Goal: Transaction & Acquisition: Purchase product/service

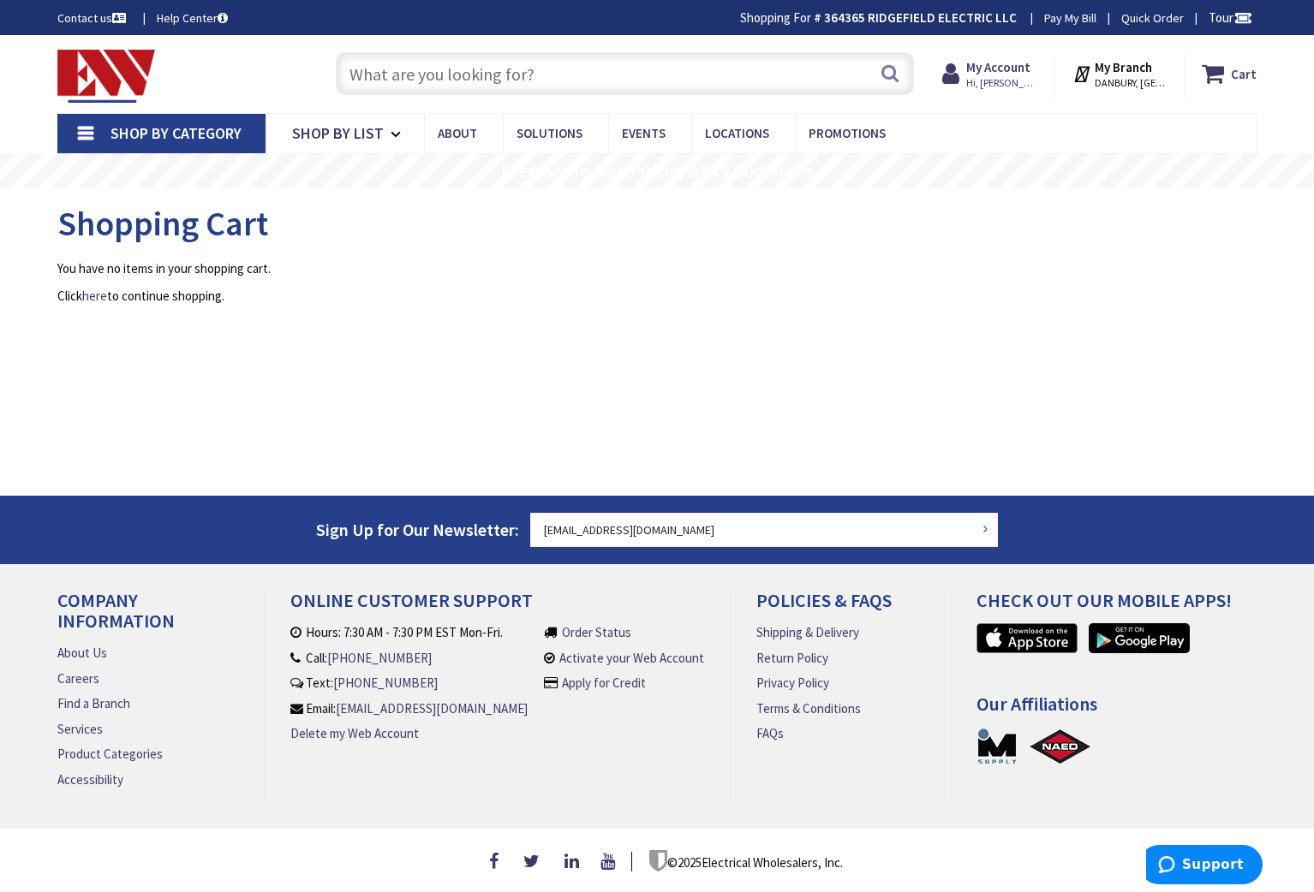
click at [389, 71] on input "text" at bounding box center [625, 73] width 578 height 43
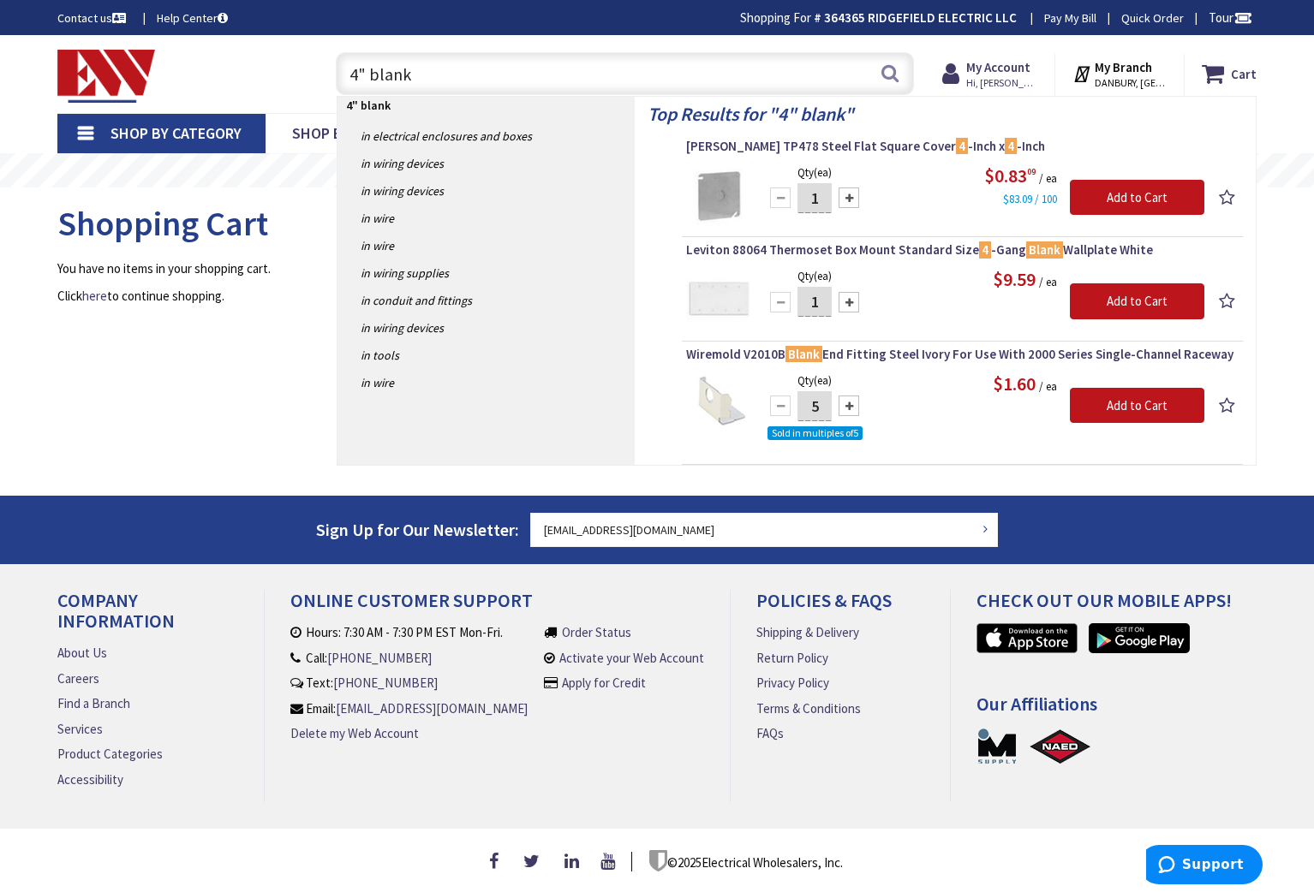
click at [366, 73] on input "4" blank" at bounding box center [625, 73] width 578 height 43
type input "4" square blank"
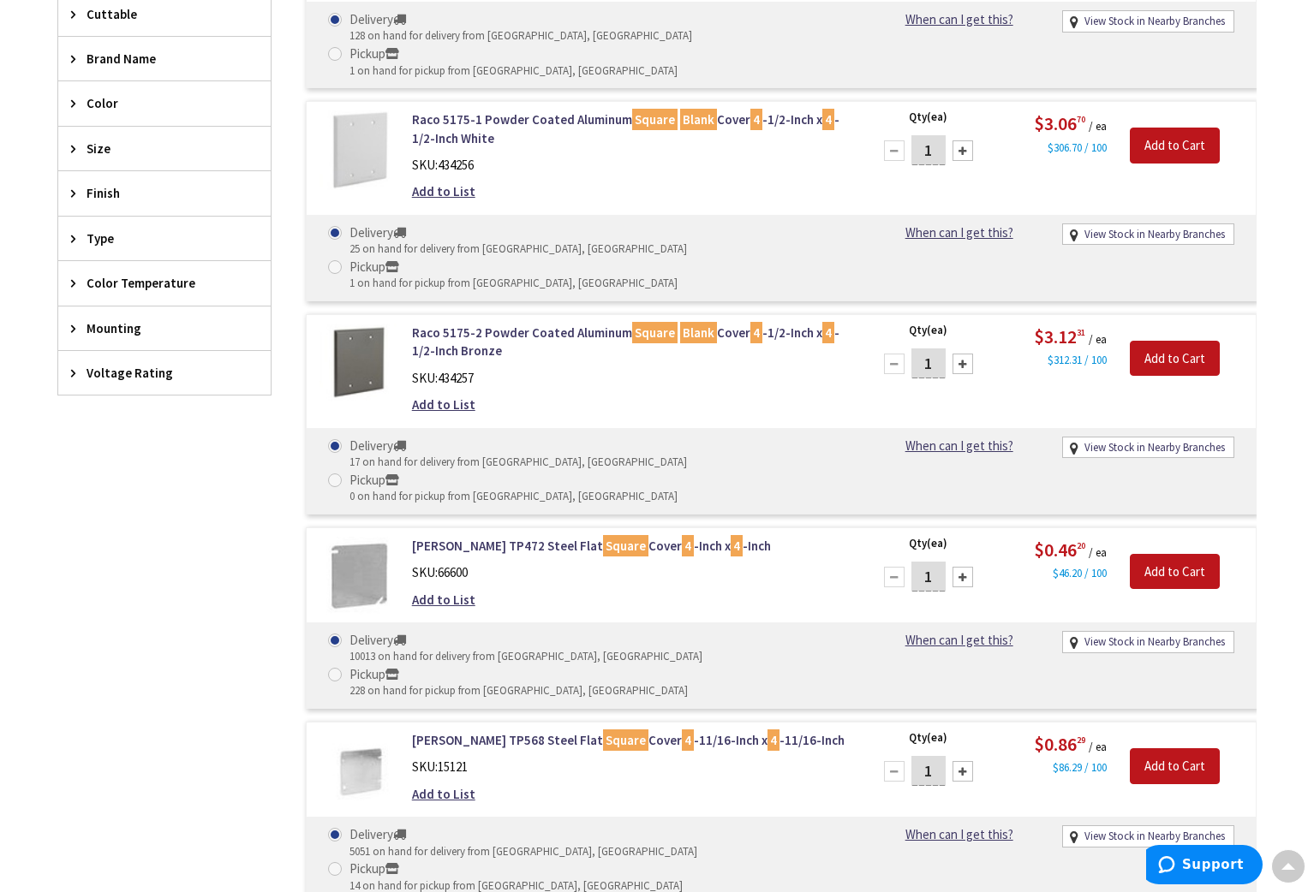
scroll to position [606, 0]
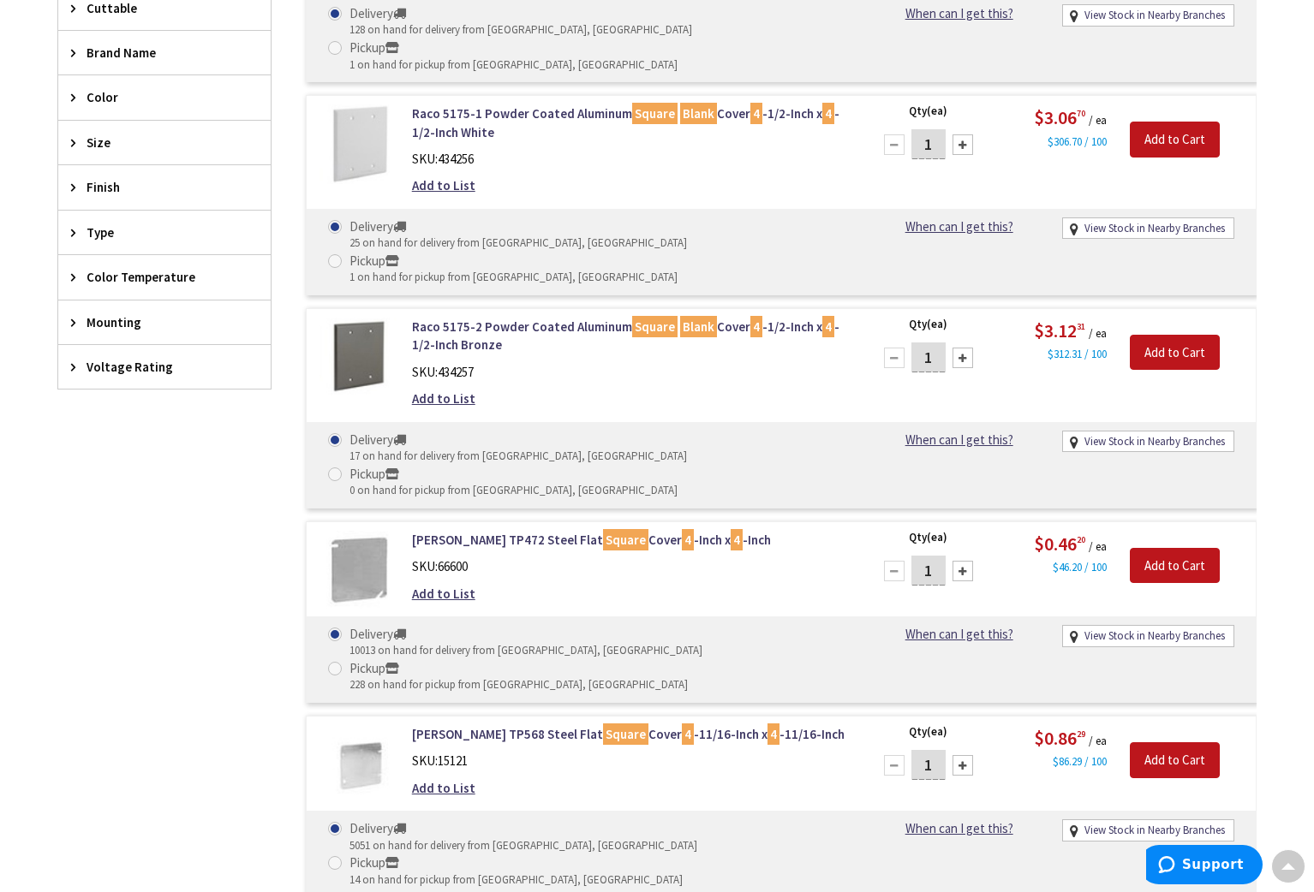
click at [936, 556] on input "1" at bounding box center [928, 571] width 34 height 30
type input "1"
type input "5"
type input "50"
click at [1155, 548] on input "Add to Cart" at bounding box center [1175, 566] width 90 height 36
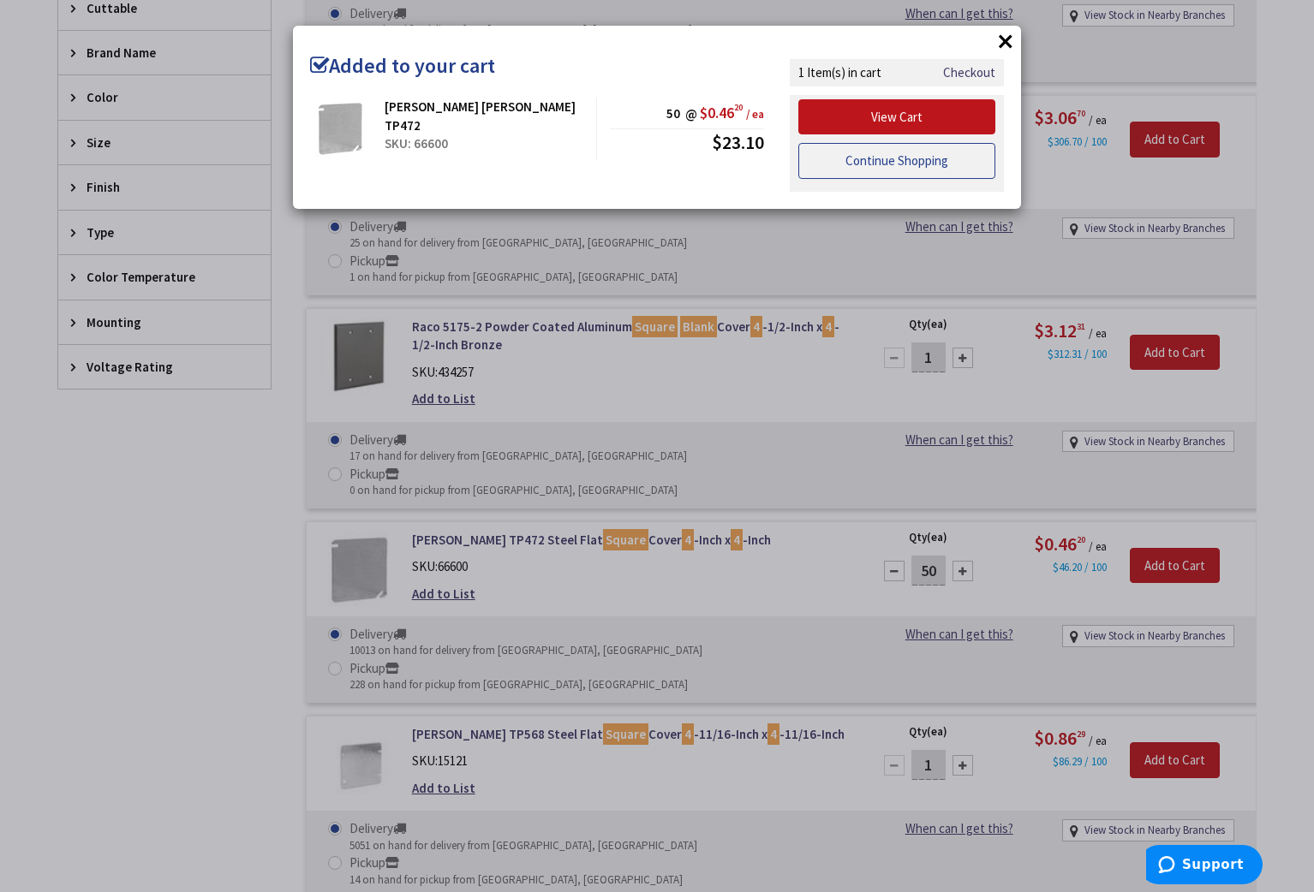
click at [922, 161] on link "Continue Shopping" at bounding box center [896, 161] width 197 height 36
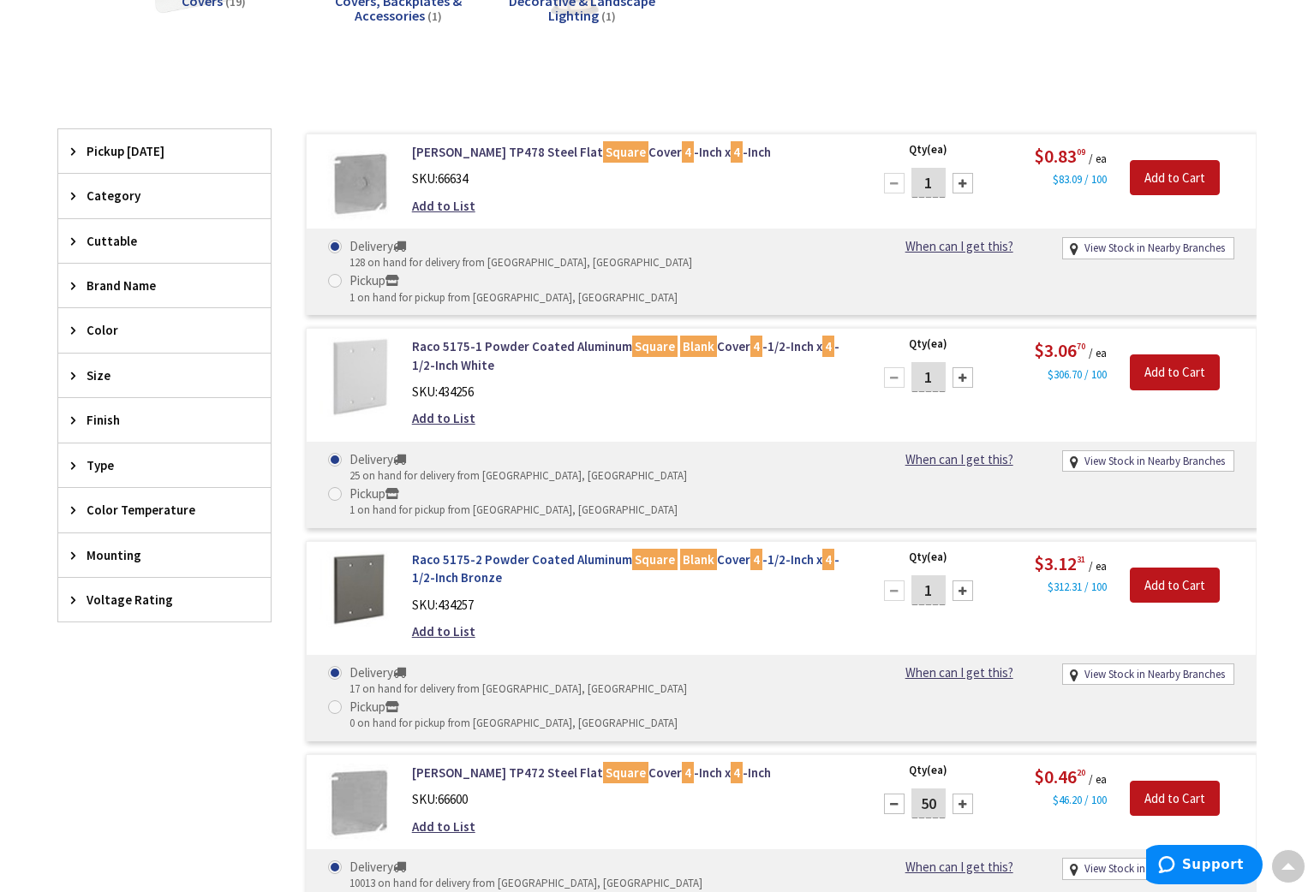
scroll to position [0, 0]
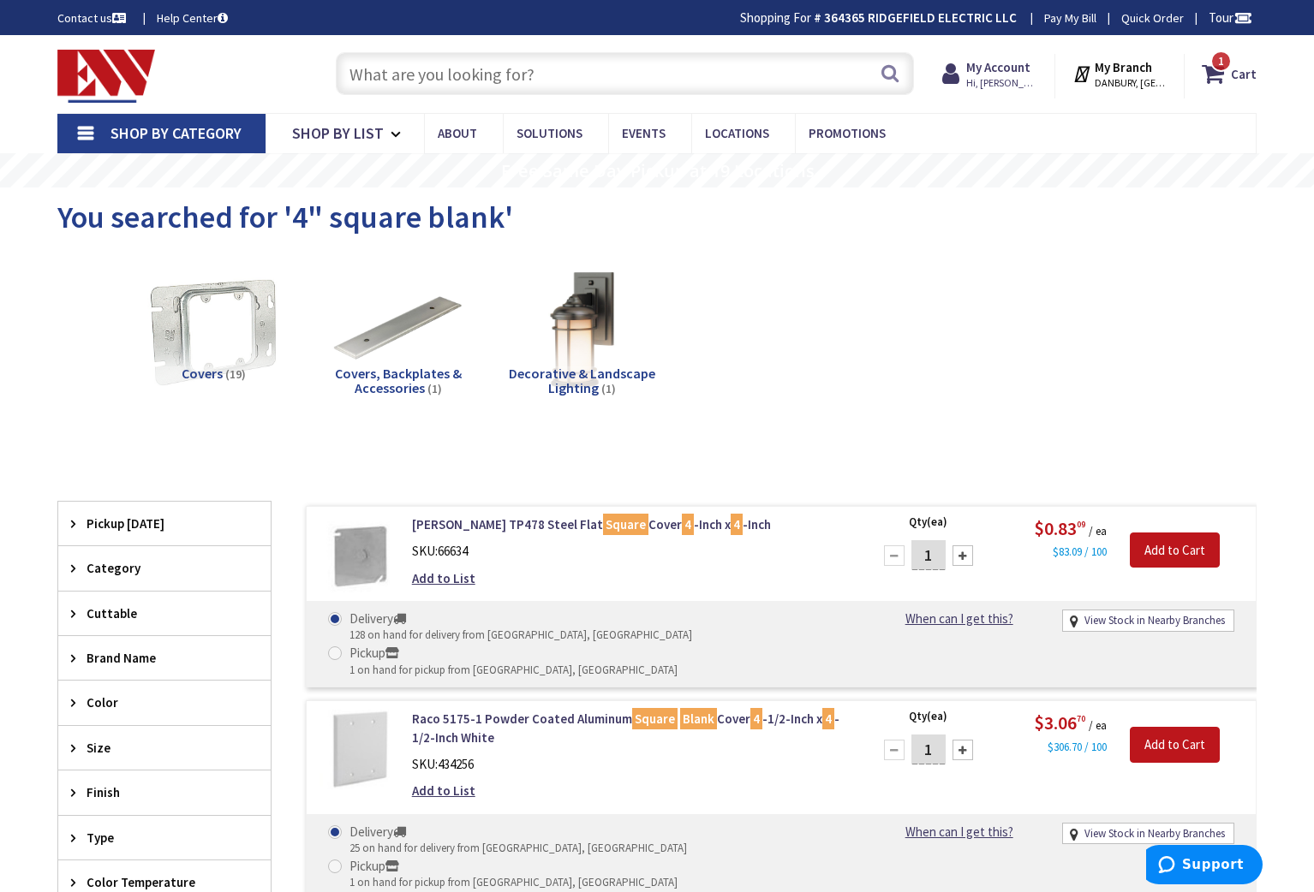
click at [455, 80] on input "text" at bounding box center [625, 73] width 578 height 43
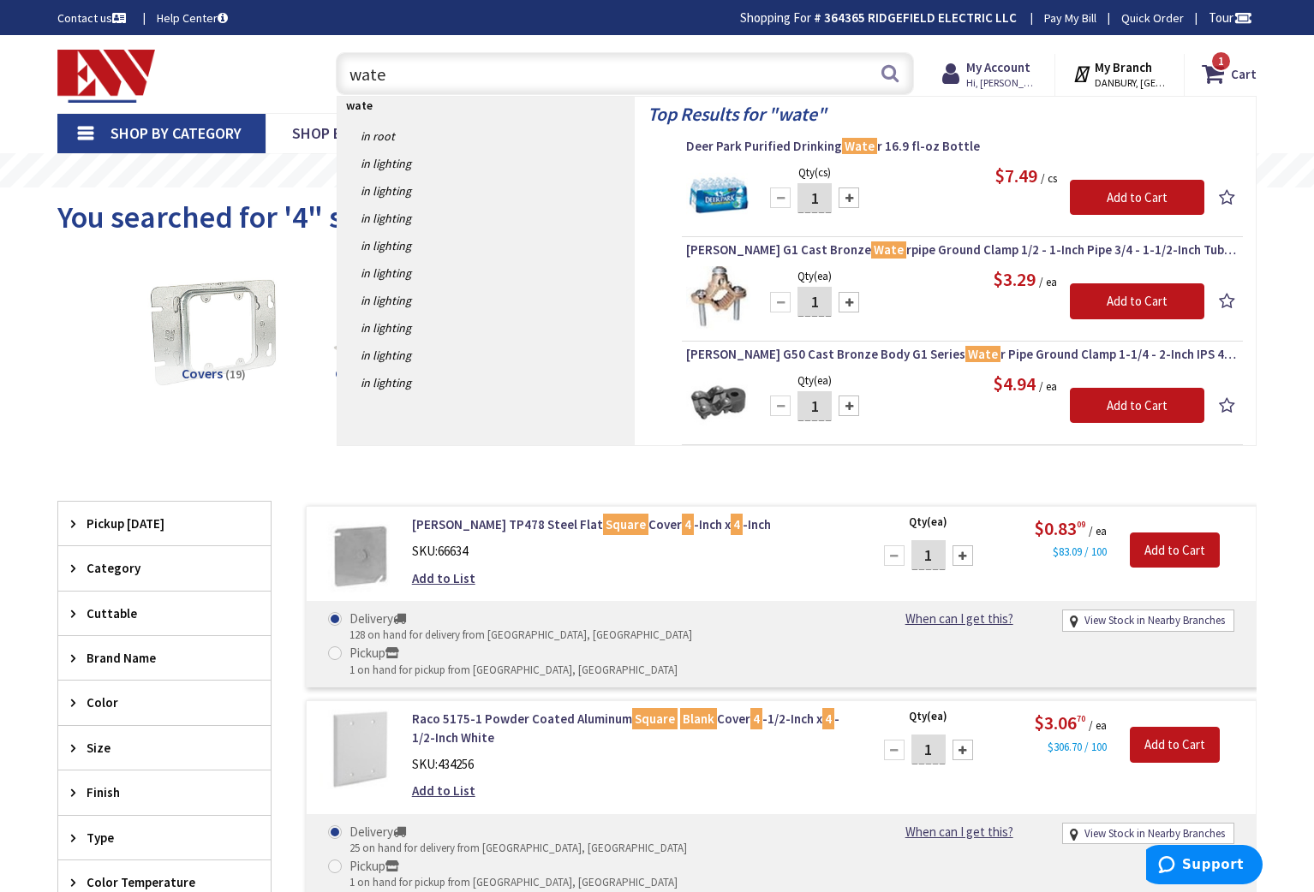
type input "wate"
click at [846, 304] on div at bounding box center [848, 302] width 21 height 21
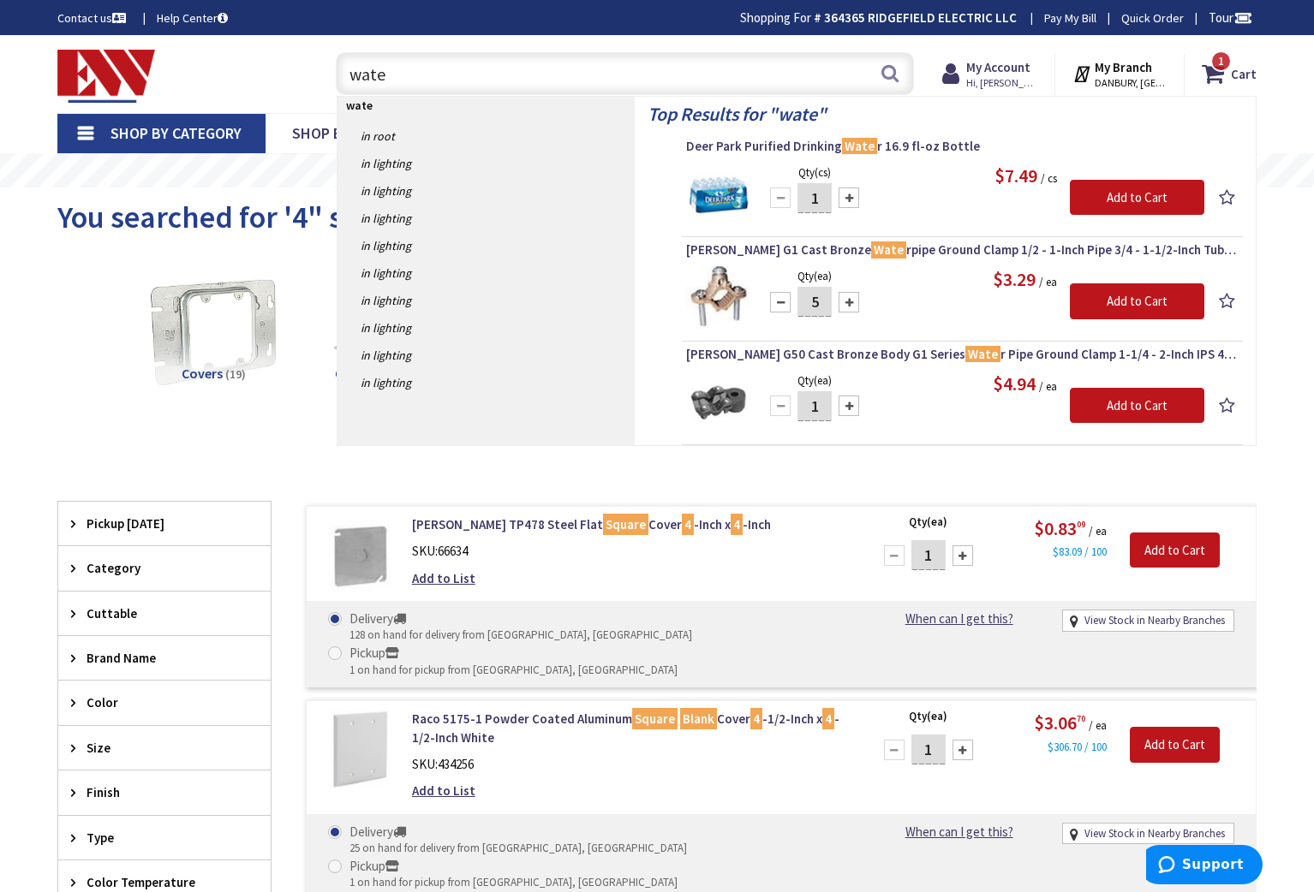
click at [846, 304] on div at bounding box center [848, 302] width 21 height 21
type input "8"
click at [1127, 301] on input "Add to Cart" at bounding box center [1137, 301] width 134 height 36
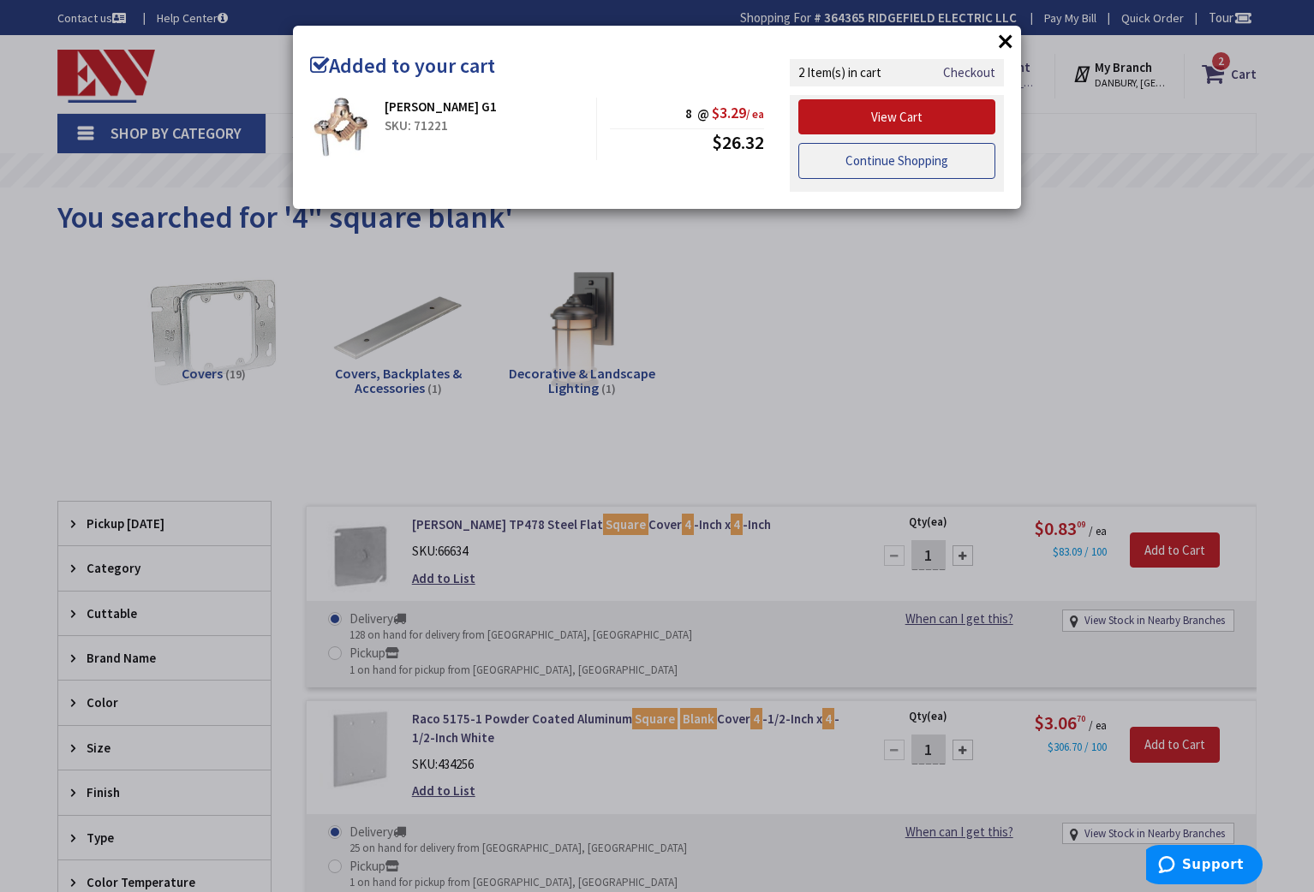
click at [930, 169] on link "Continue Shopping" at bounding box center [896, 161] width 197 height 36
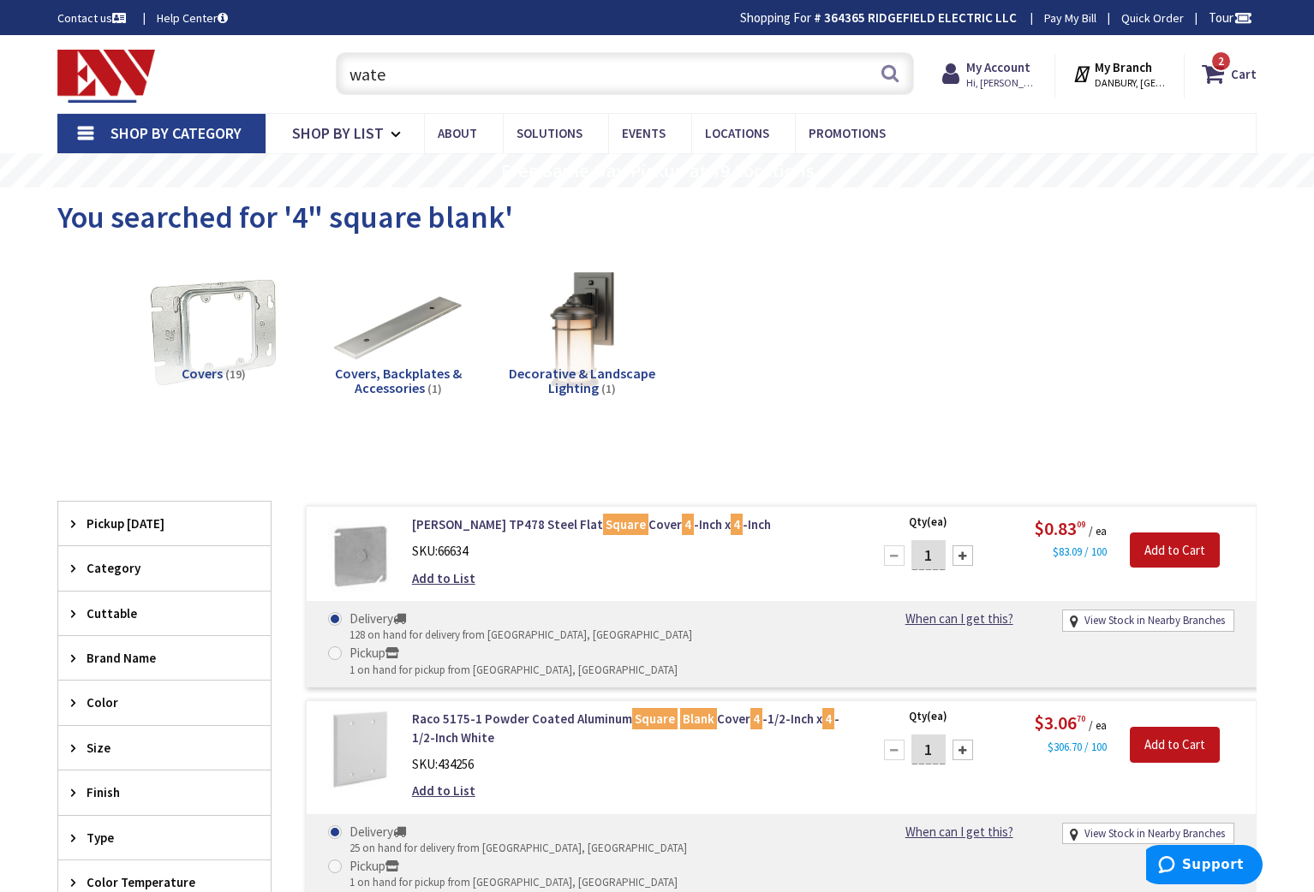
click at [396, 91] on input "wate" at bounding box center [625, 73] width 578 height 43
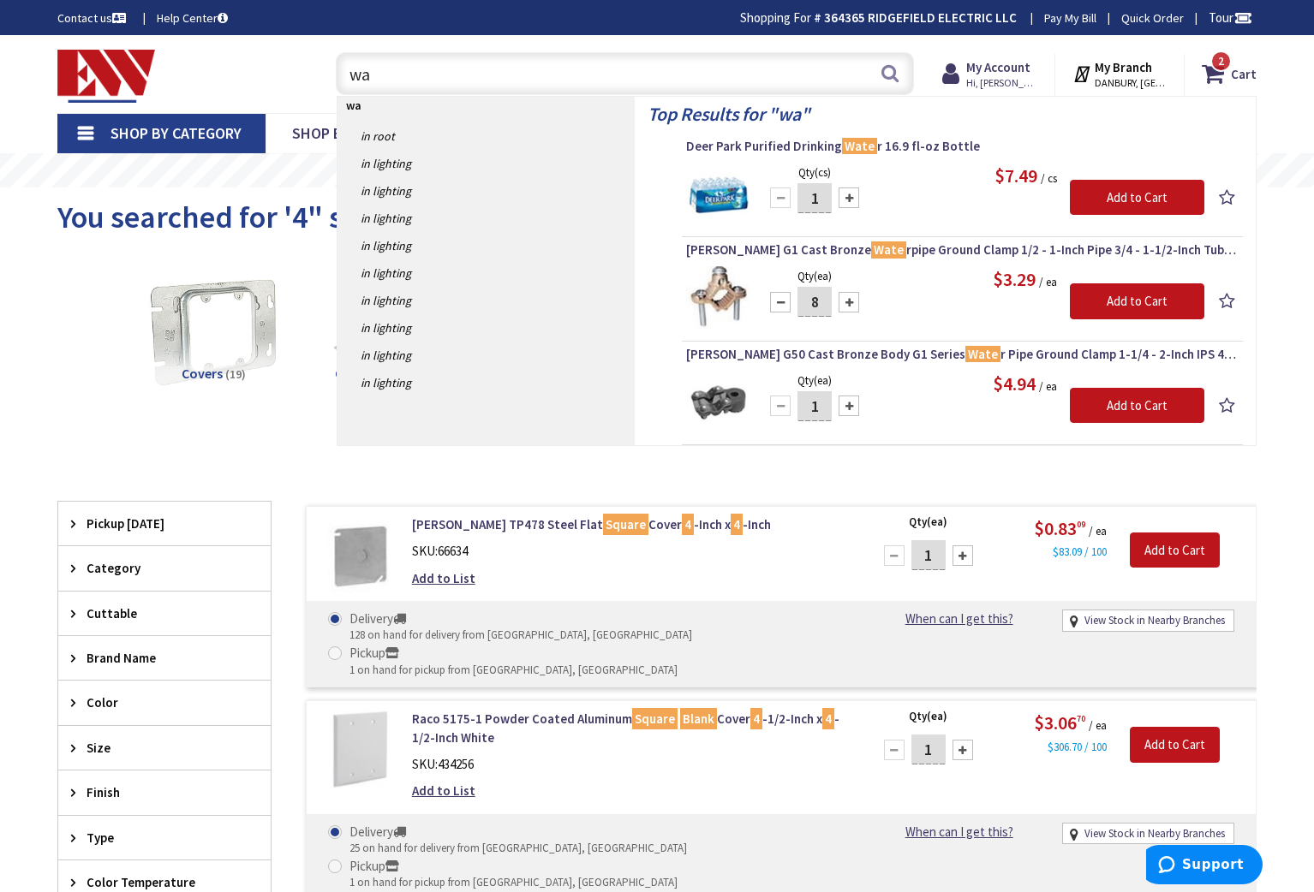
type input "w"
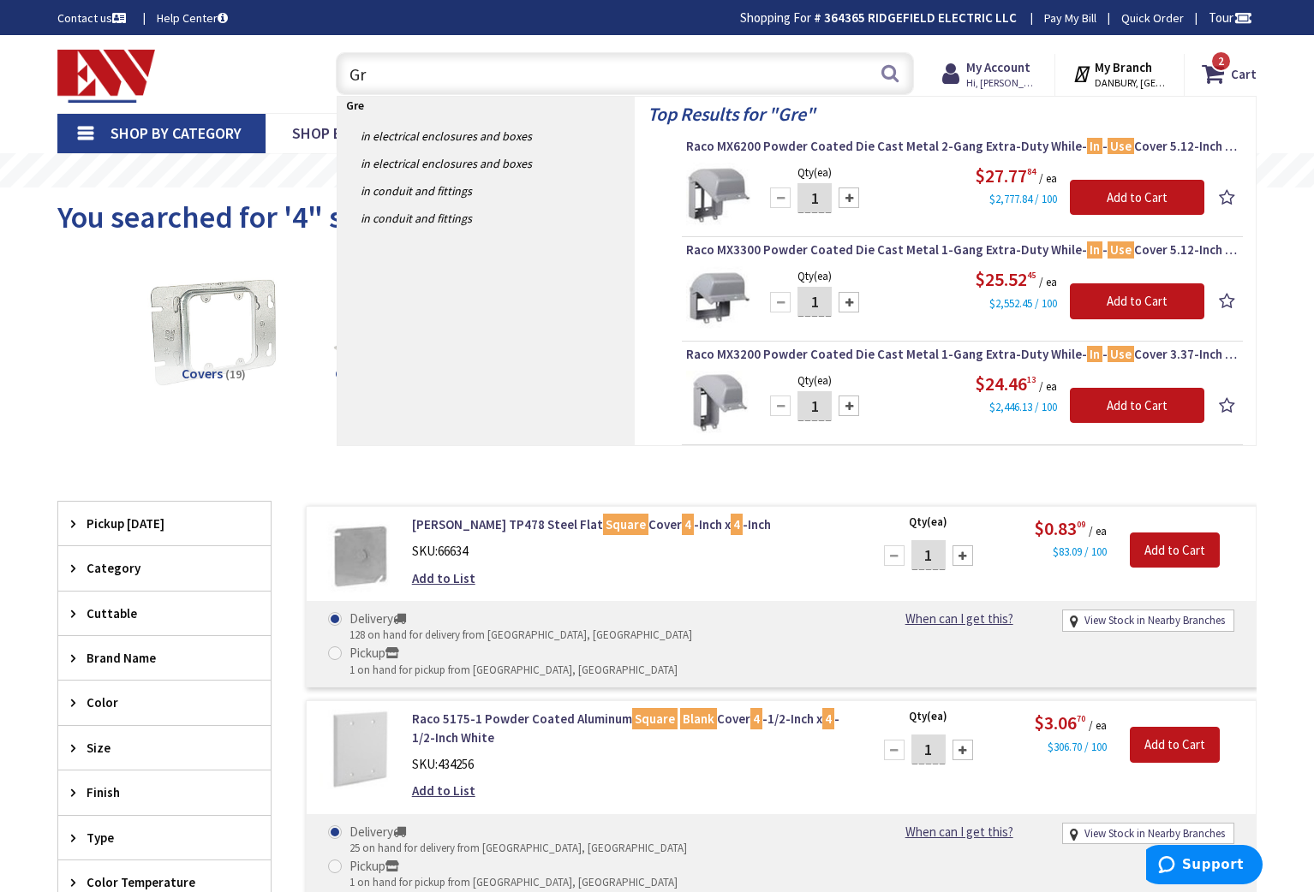
type input "G"
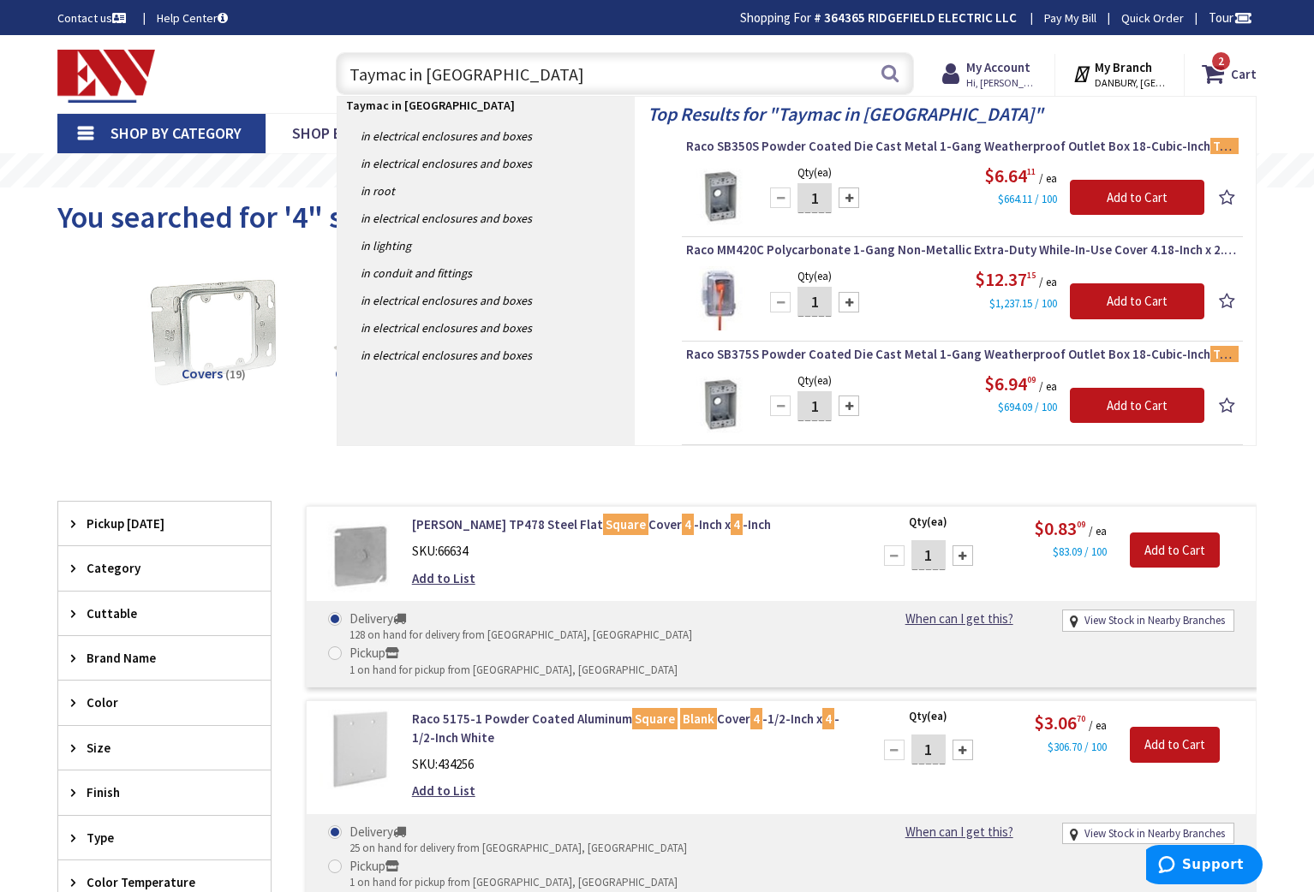
type input "Taymac in use"
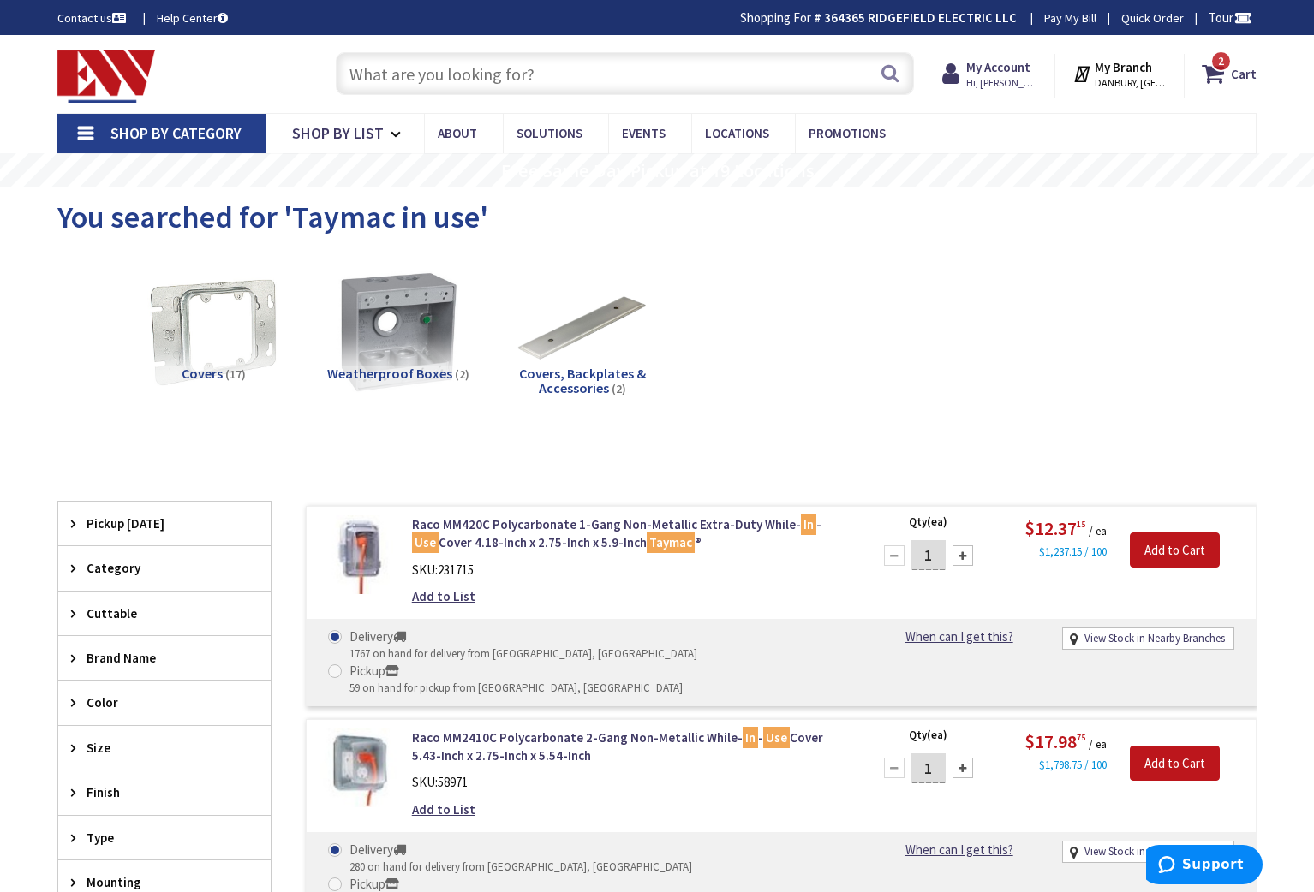
scroll to position [7, 0]
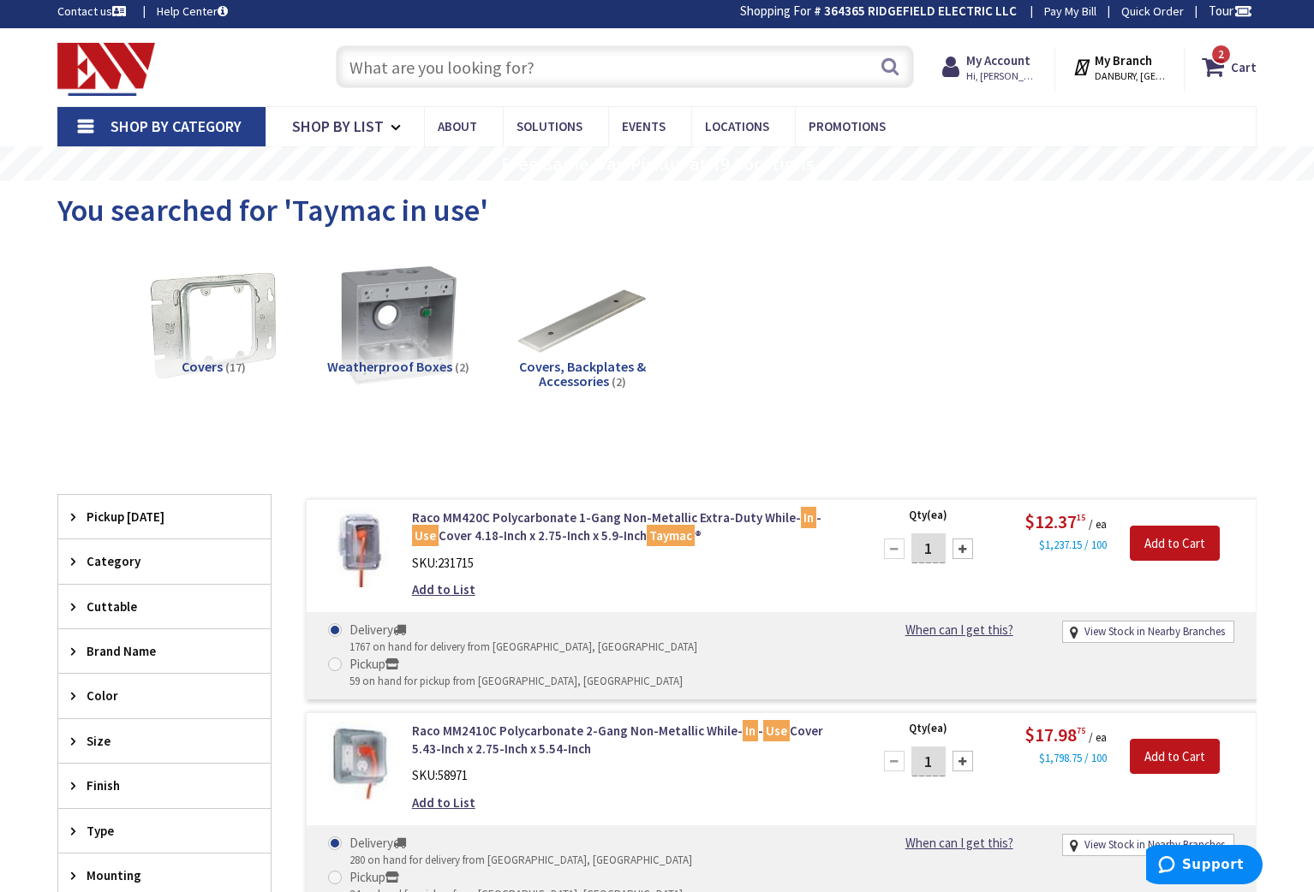
click at [445, 64] on input "text" at bounding box center [625, 66] width 578 height 43
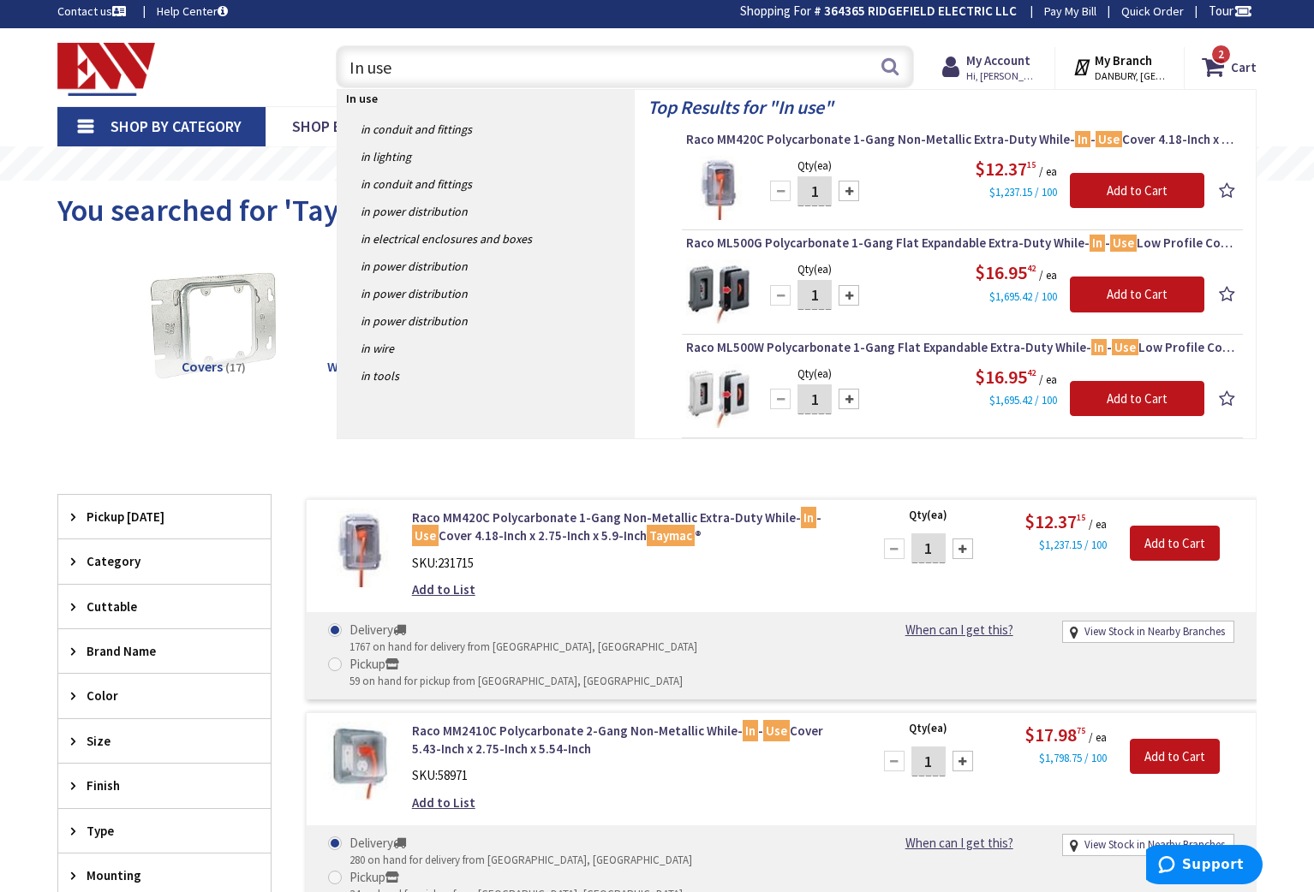
type input "In use"
click at [848, 296] on div at bounding box center [848, 295] width 21 height 21
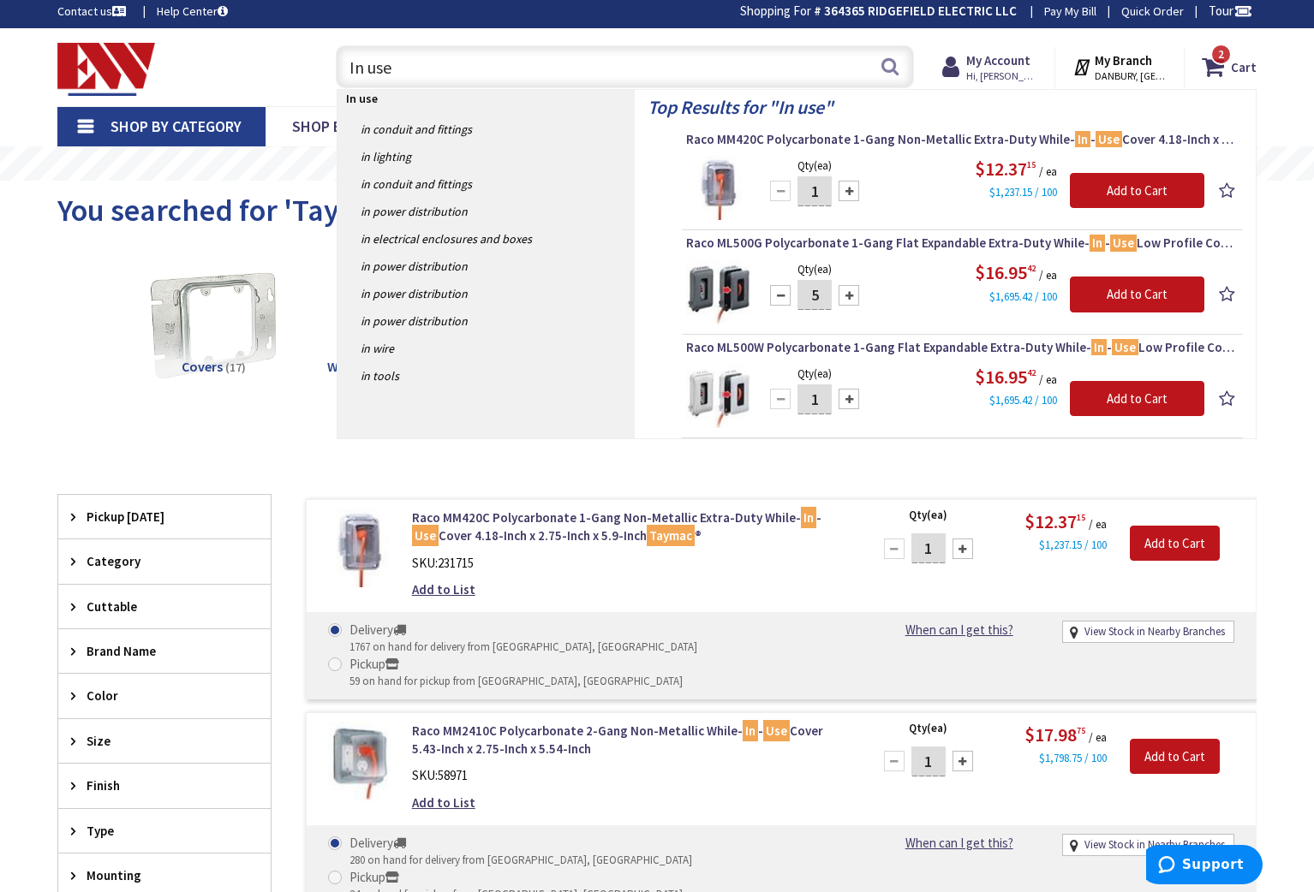
click at [848, 296] on div at bounding box center [848, 295] width 21 height 21
type input "6"
click at [1102, 296] on input "Add to Cart" at bounding box center [1137, 295] width 134 height 36
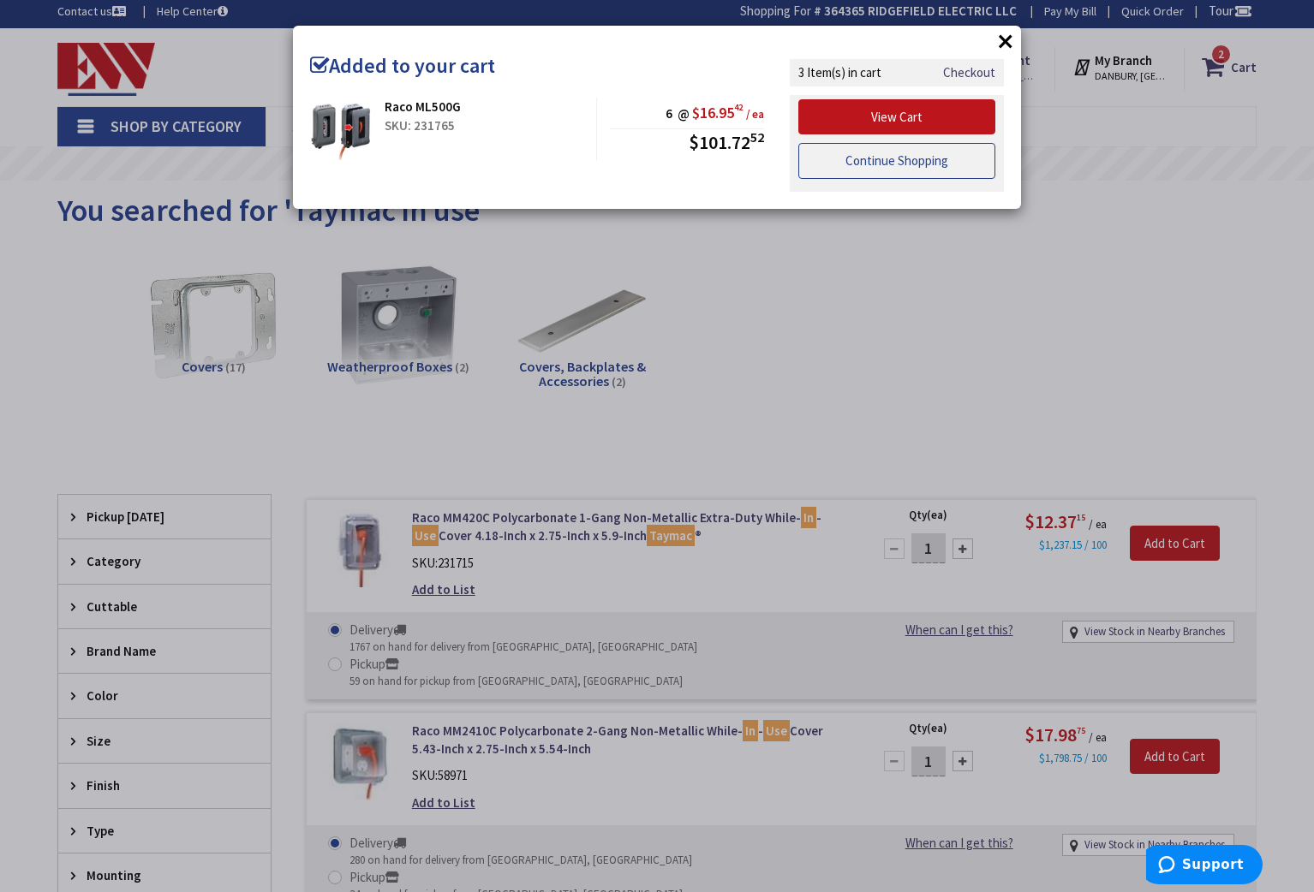
click at [905, 162] on link "Continue Shopping" at bounding box center [896, 161] width 197 height 36
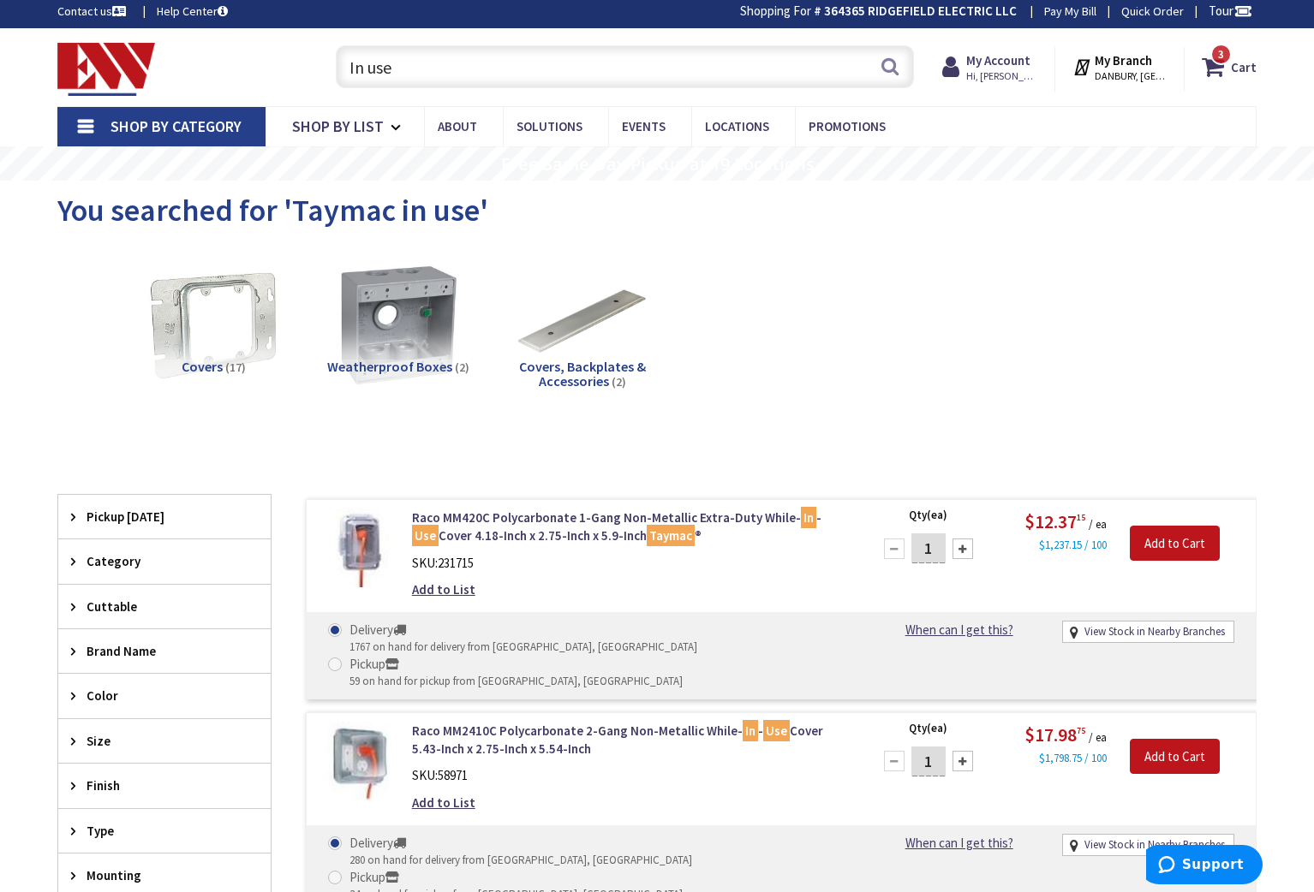
click at [396, 57] on input "In use" at bounding box center [625, 66] width 578 height 43
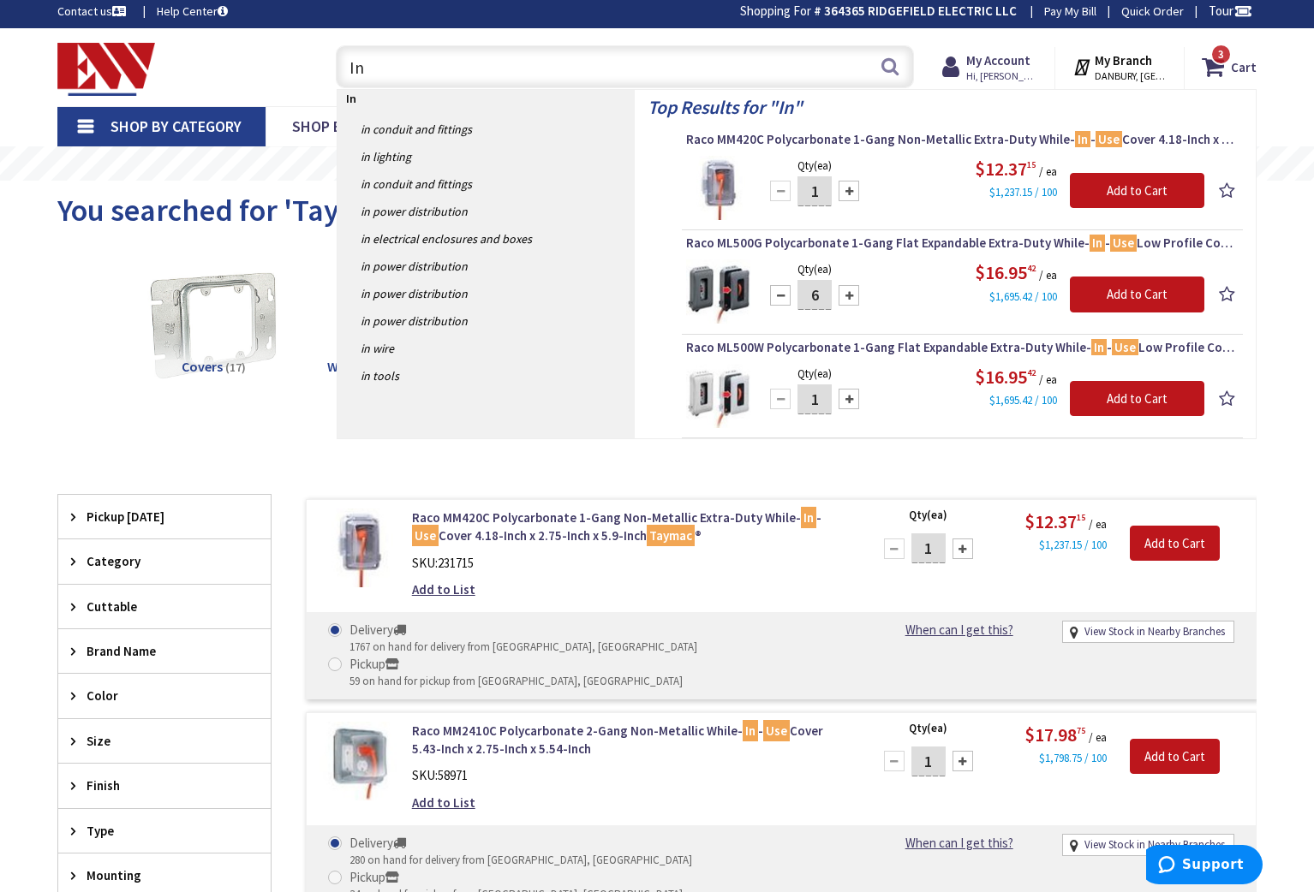
type input "I"
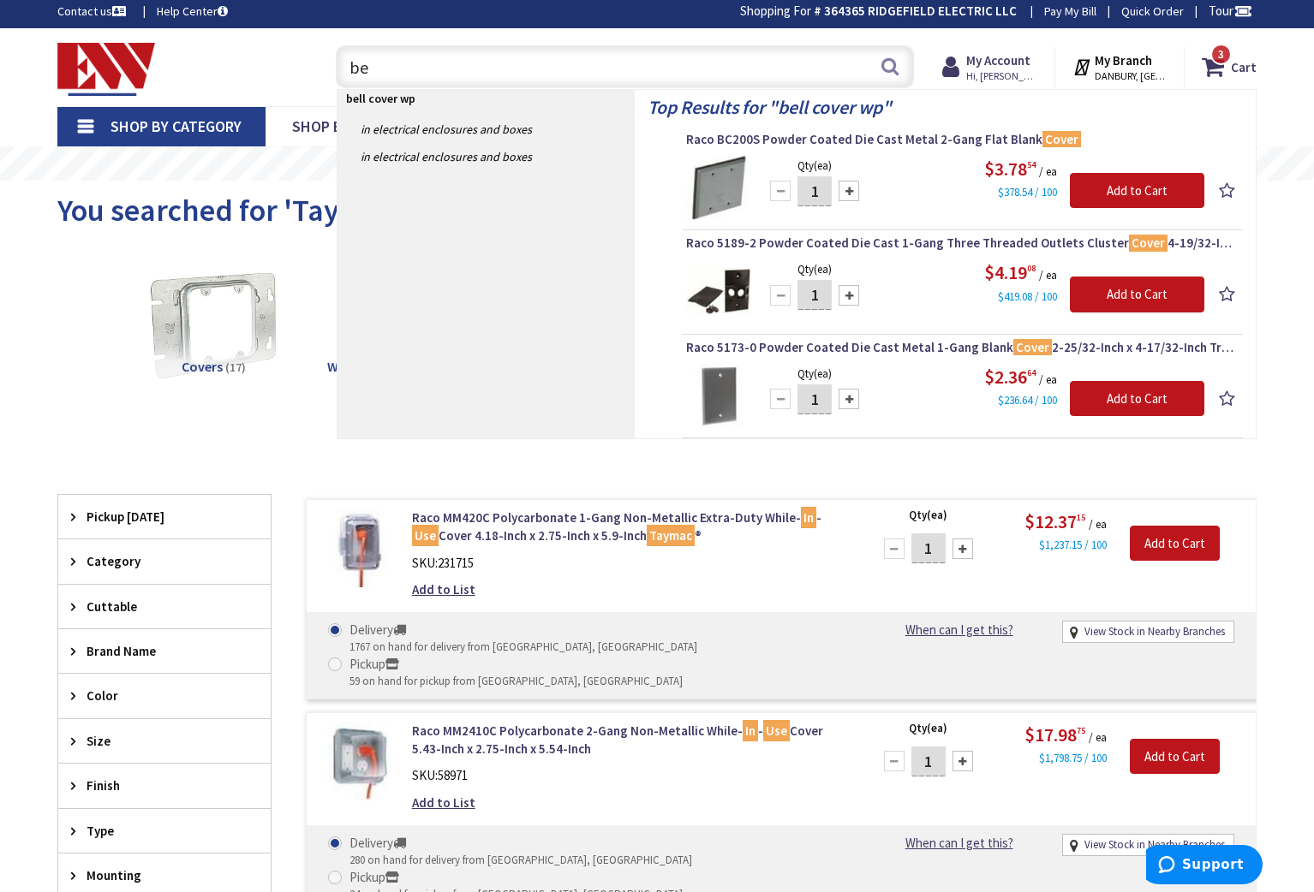
type input "b"
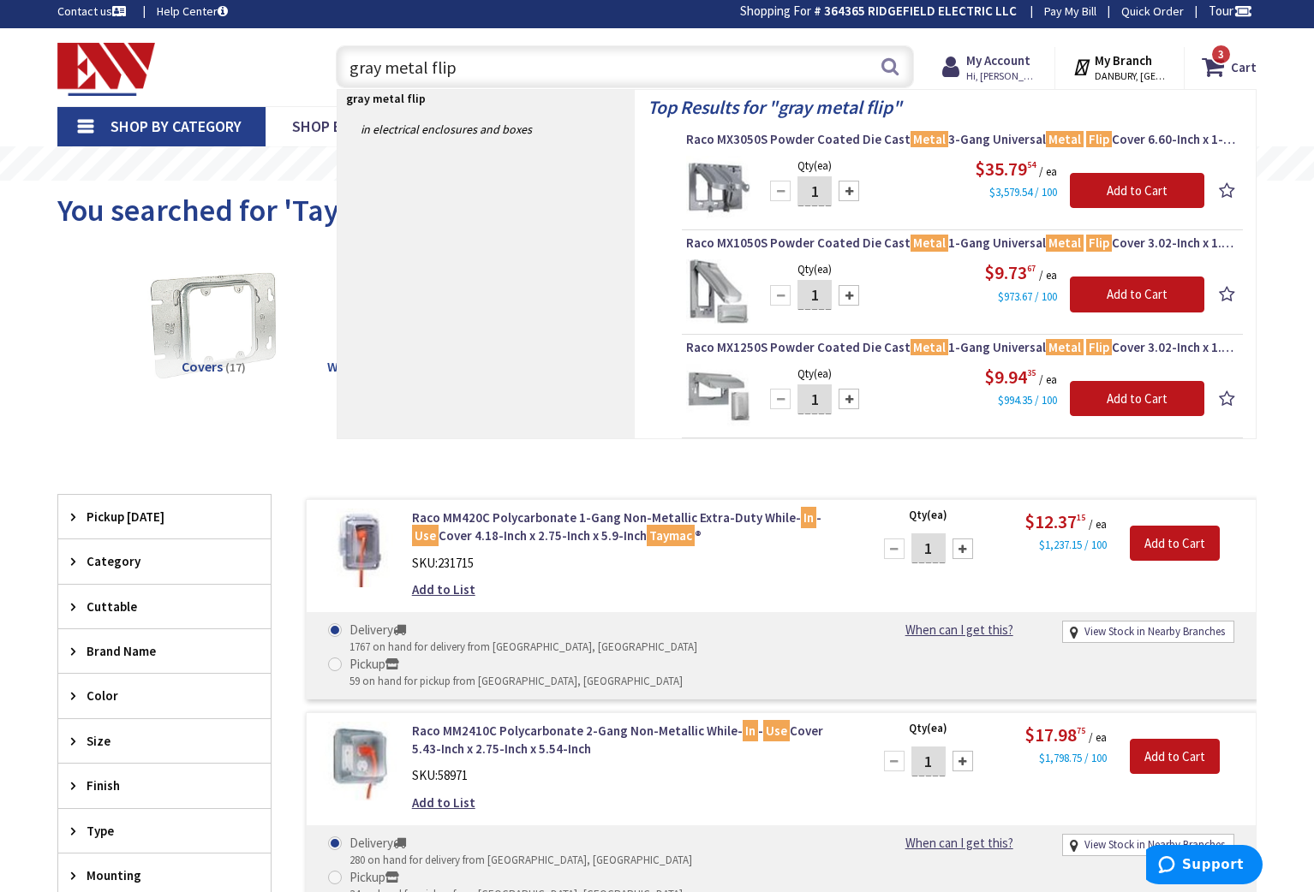
type input "gray metal flip"
click at [850, 405] on div at bounding box center [848, 399] width 21 height 21
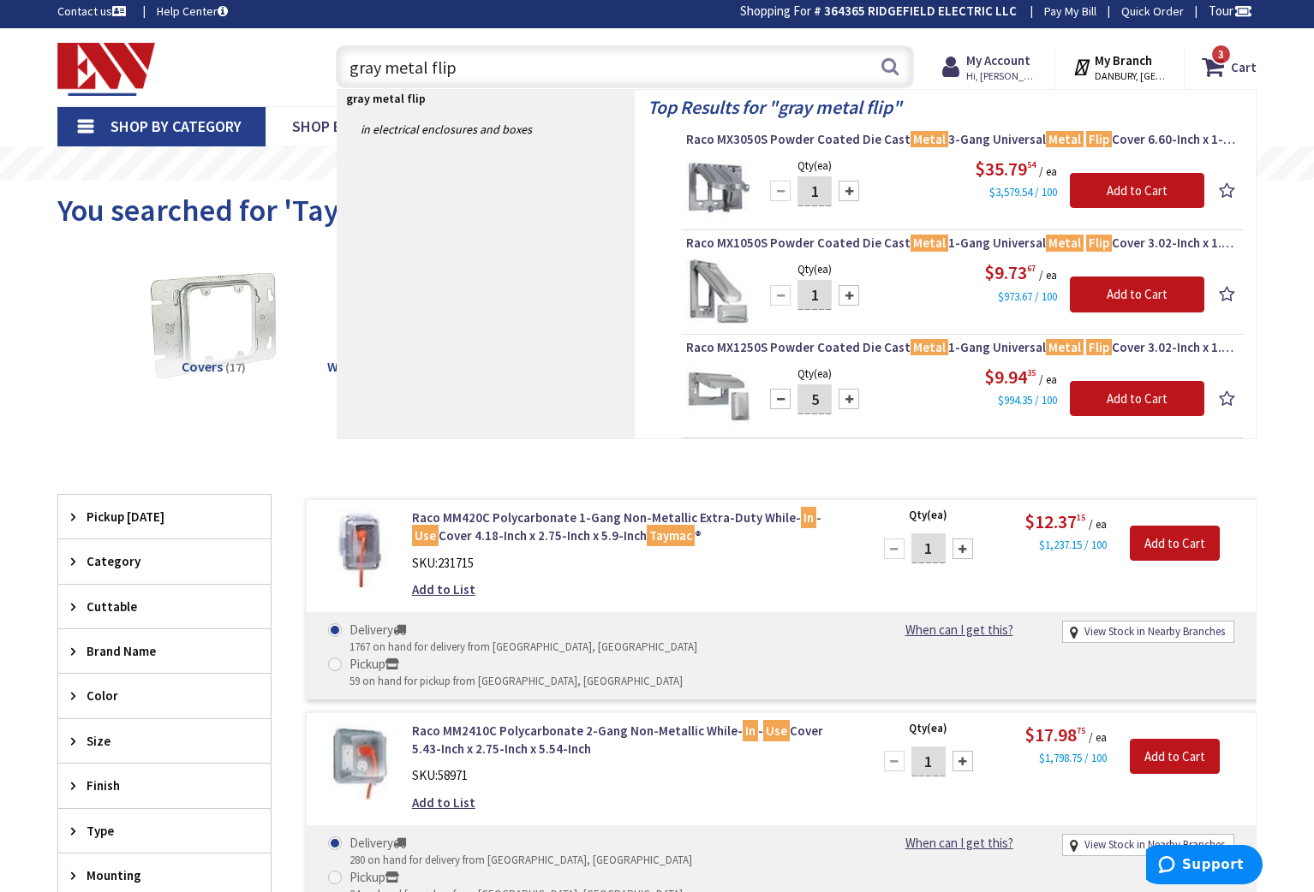
click at [854, 400] on div at bounding box center [848, 399] width 21 height 21
type input "6"
click at [1102, 408] on input "Add to Cart" at bounding box center [1137, 399] width 134 height 36
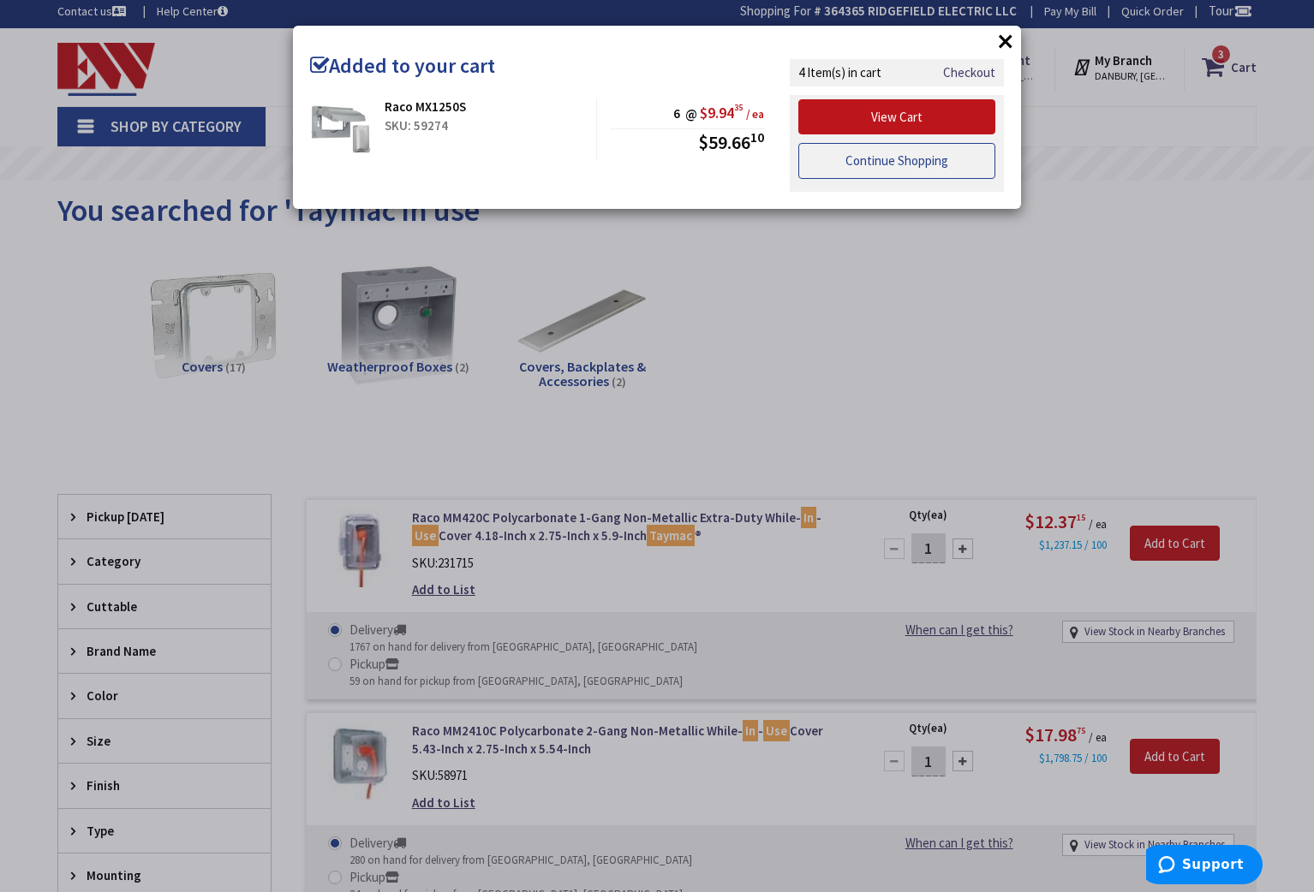
click at [909, 162] on link "Continue Shopping" at bounding box center [896, 161] width 197 height 36
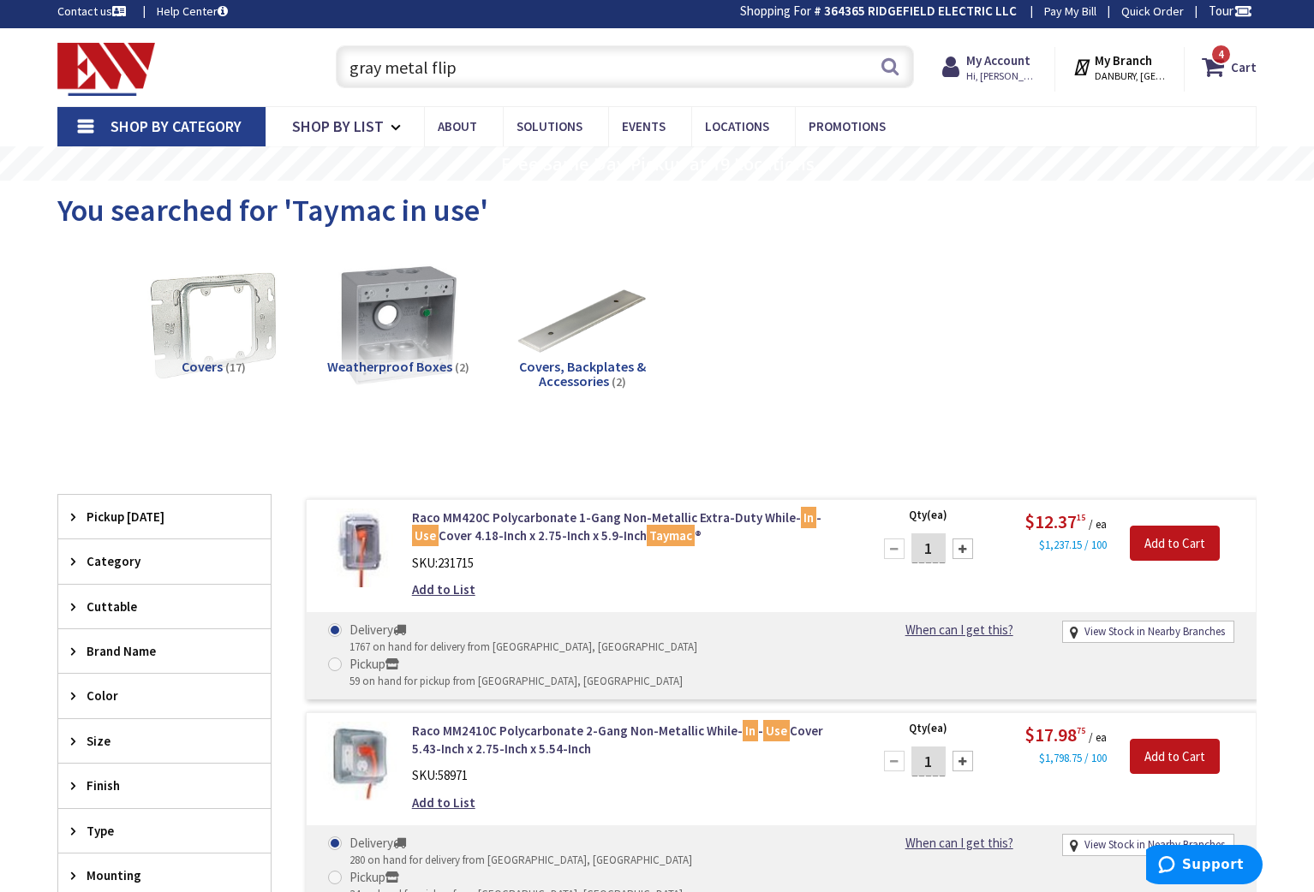
click at [379, 70] on input "gray metal flip" at bounding box center [625, 66] width 578 height 43
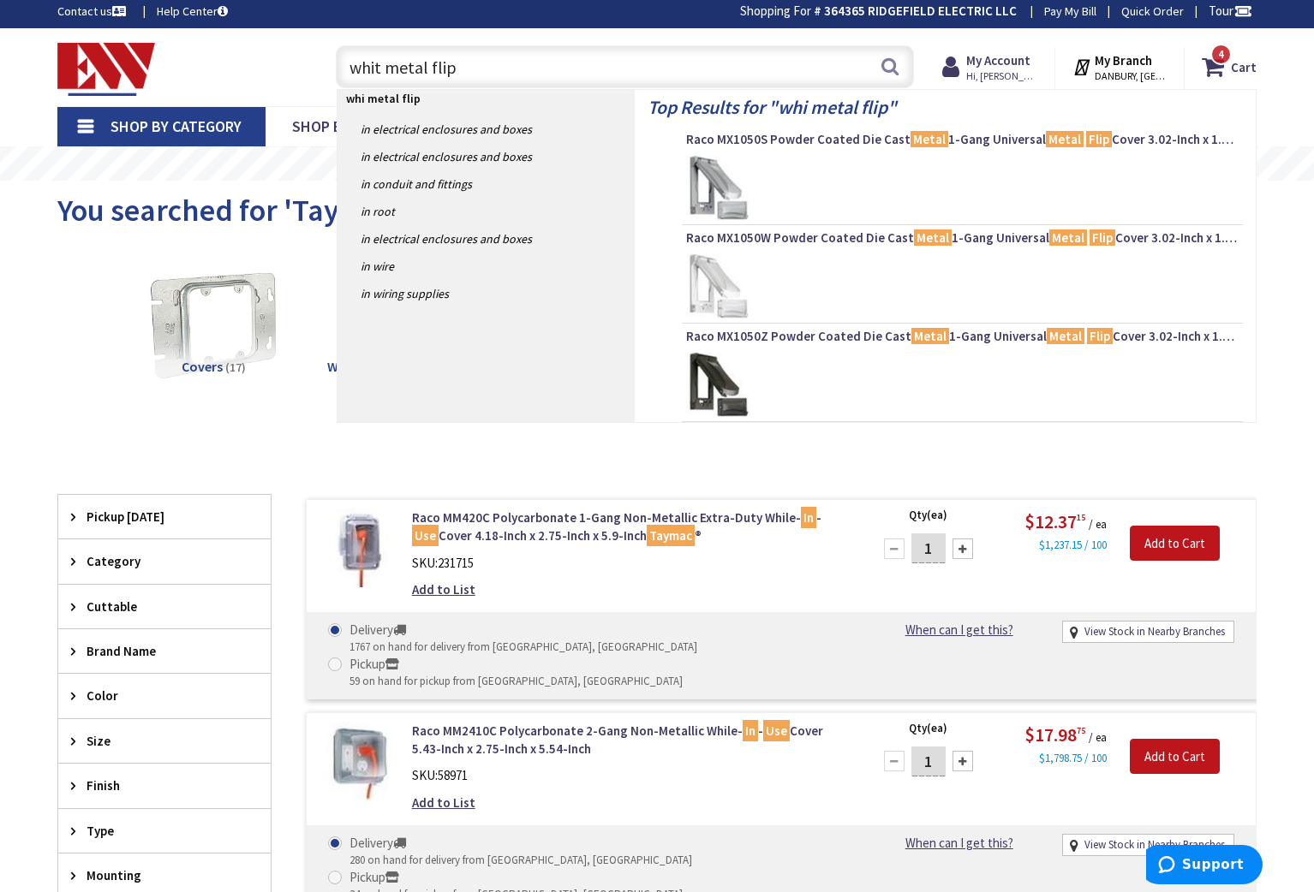
type input "white metal flip"
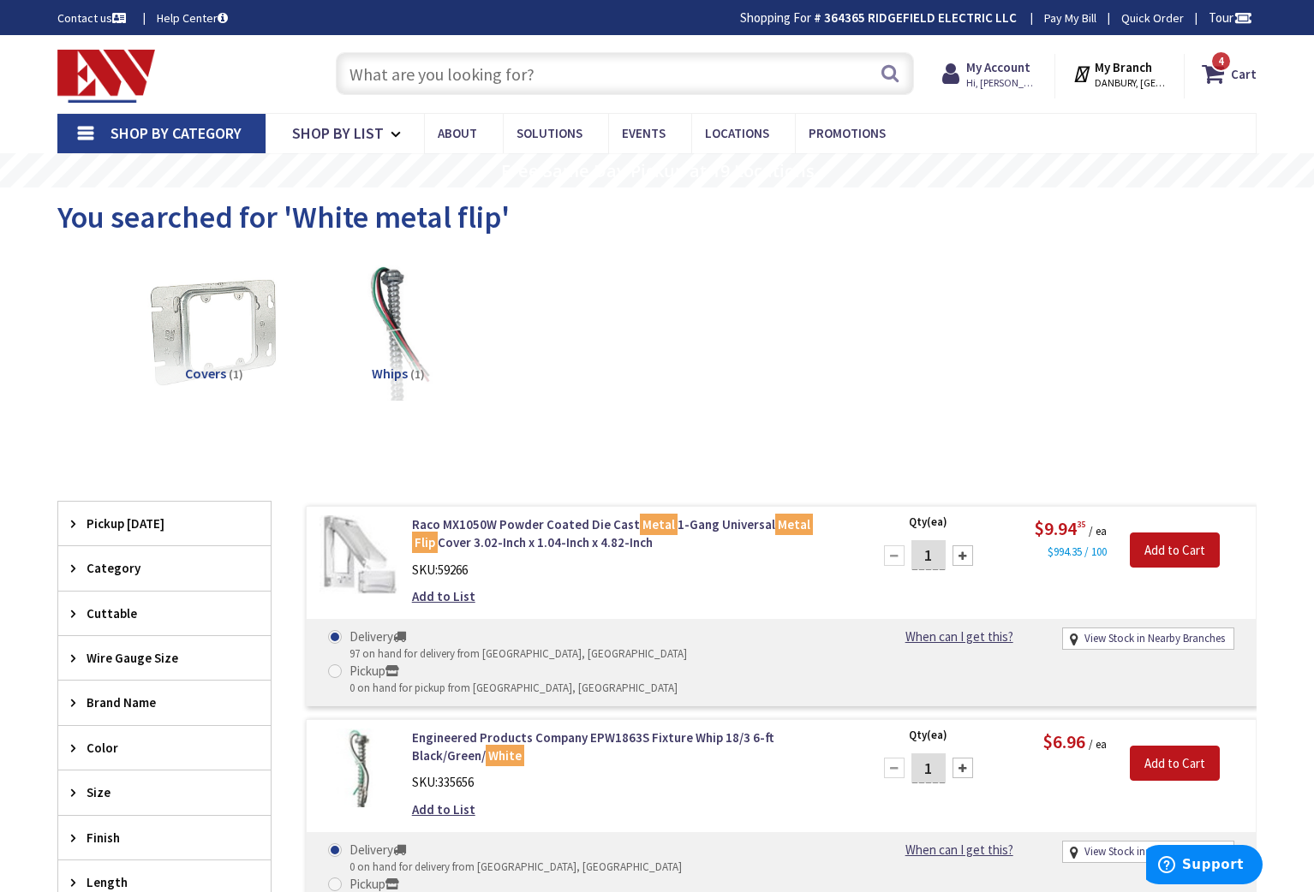
click at [476, 75] on input "text" at bounding box center [625, 73] width 578 height 43
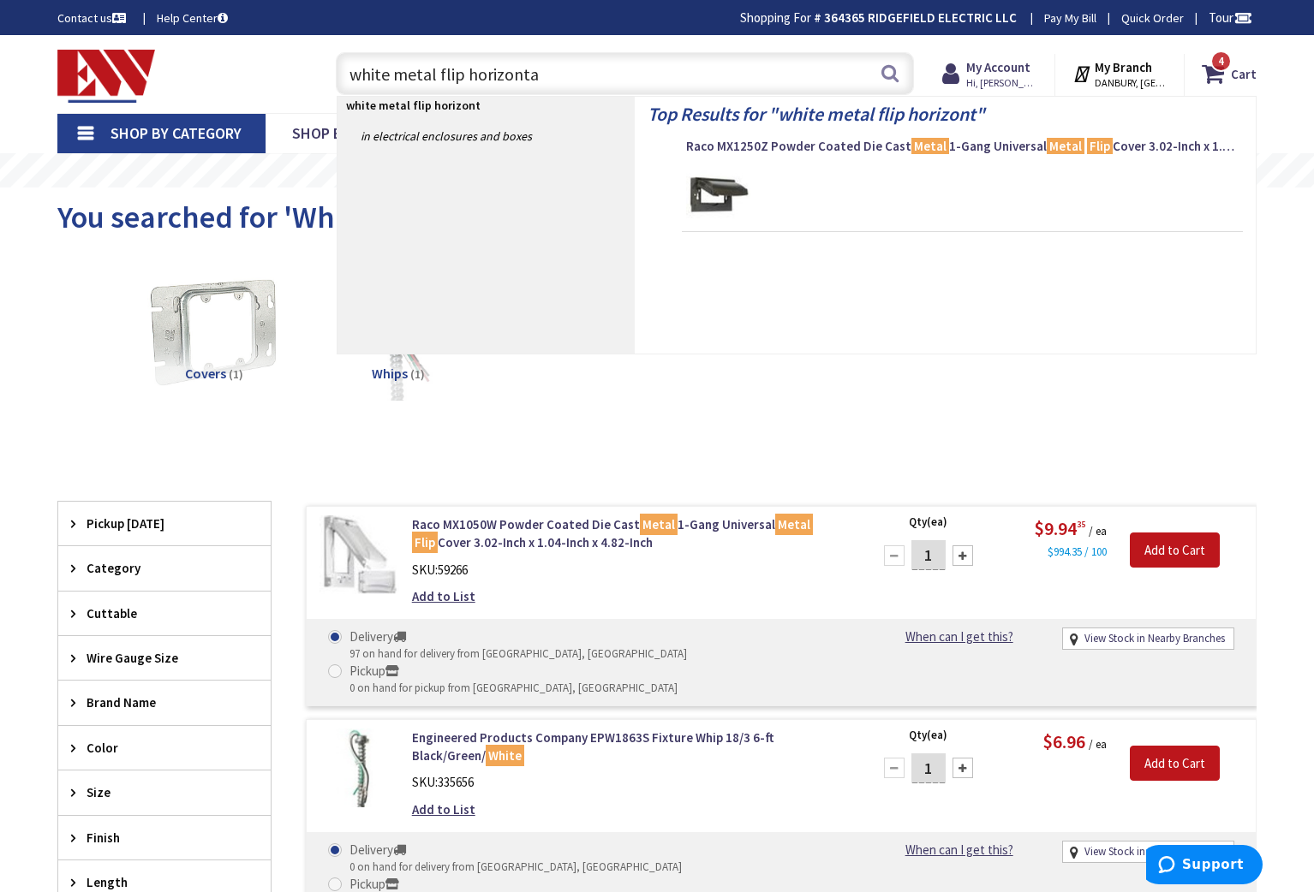
type input "white metal flip horizontal"
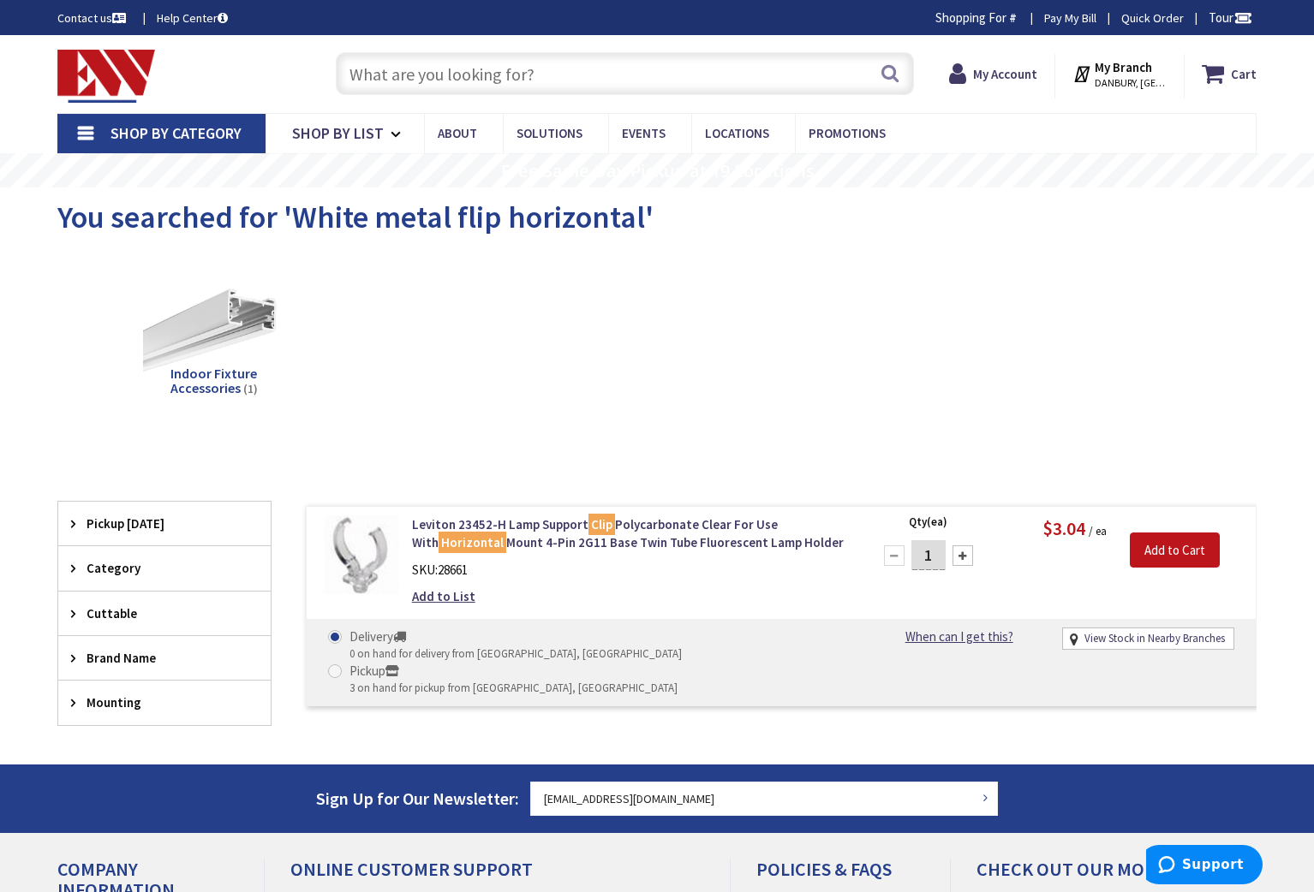
click at [445, 76] on input "text" at bounding box center [625, 73] width 578 height 43
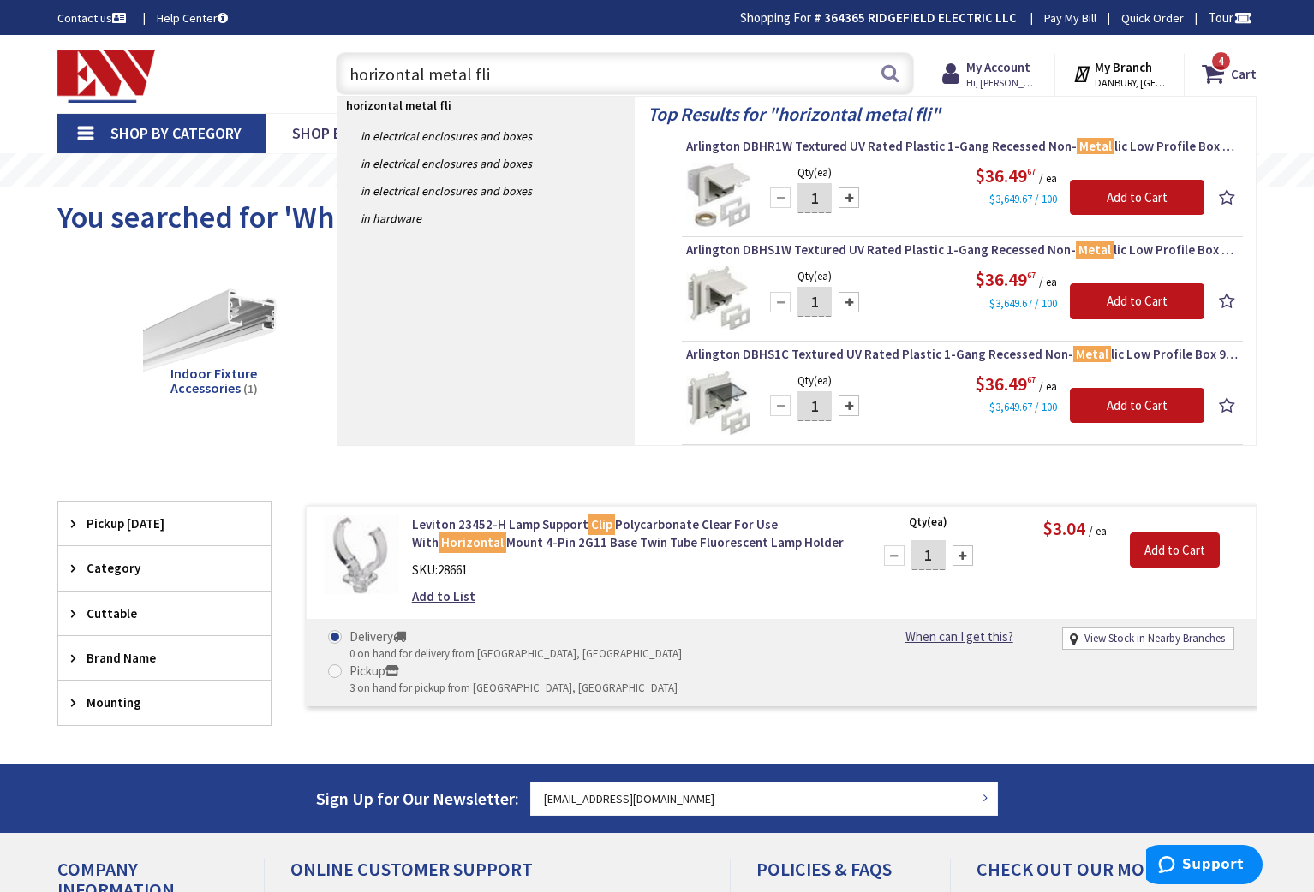
type input "horizontal metal flip"
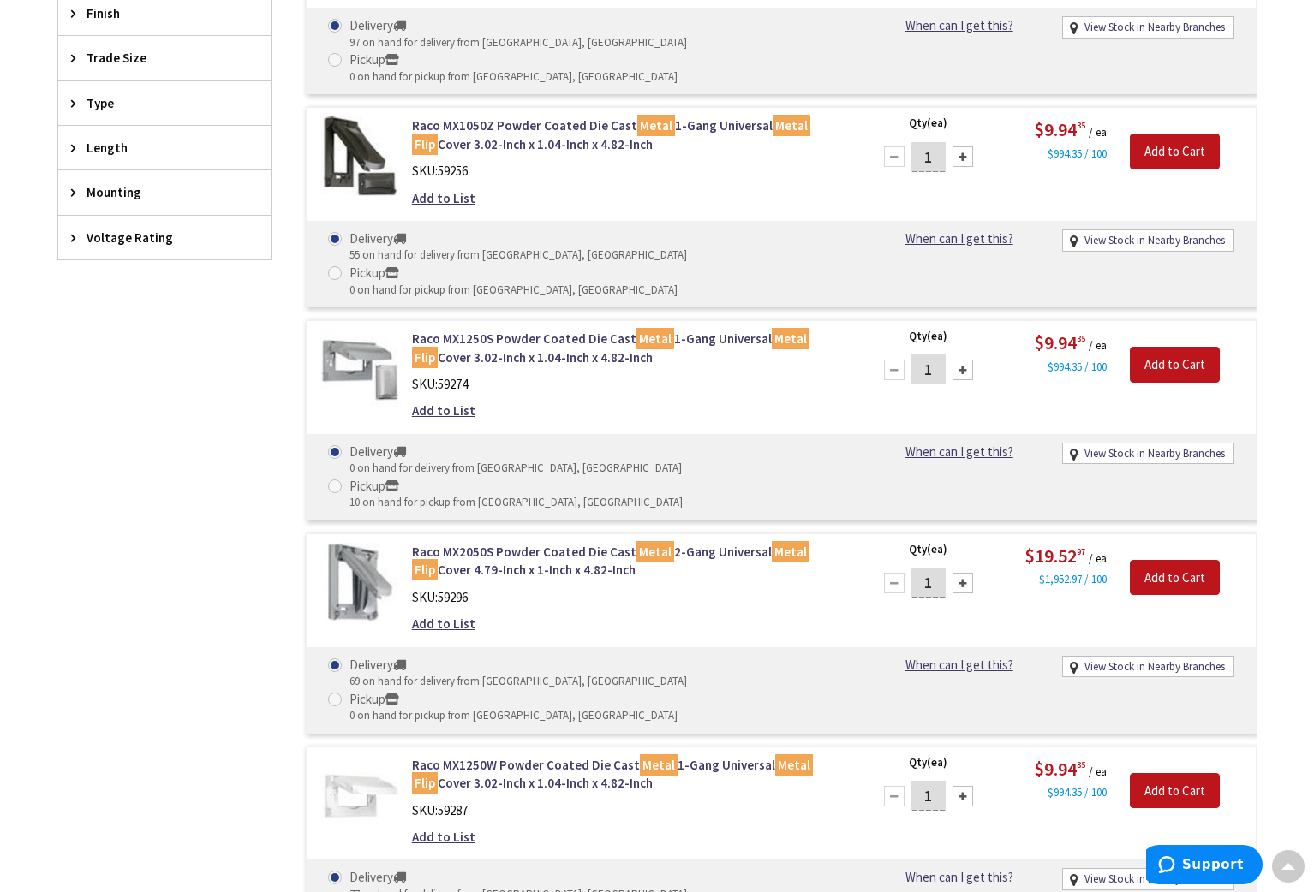
click at [959, 786] on div at bounding box center [962, 796] width 21 height 21
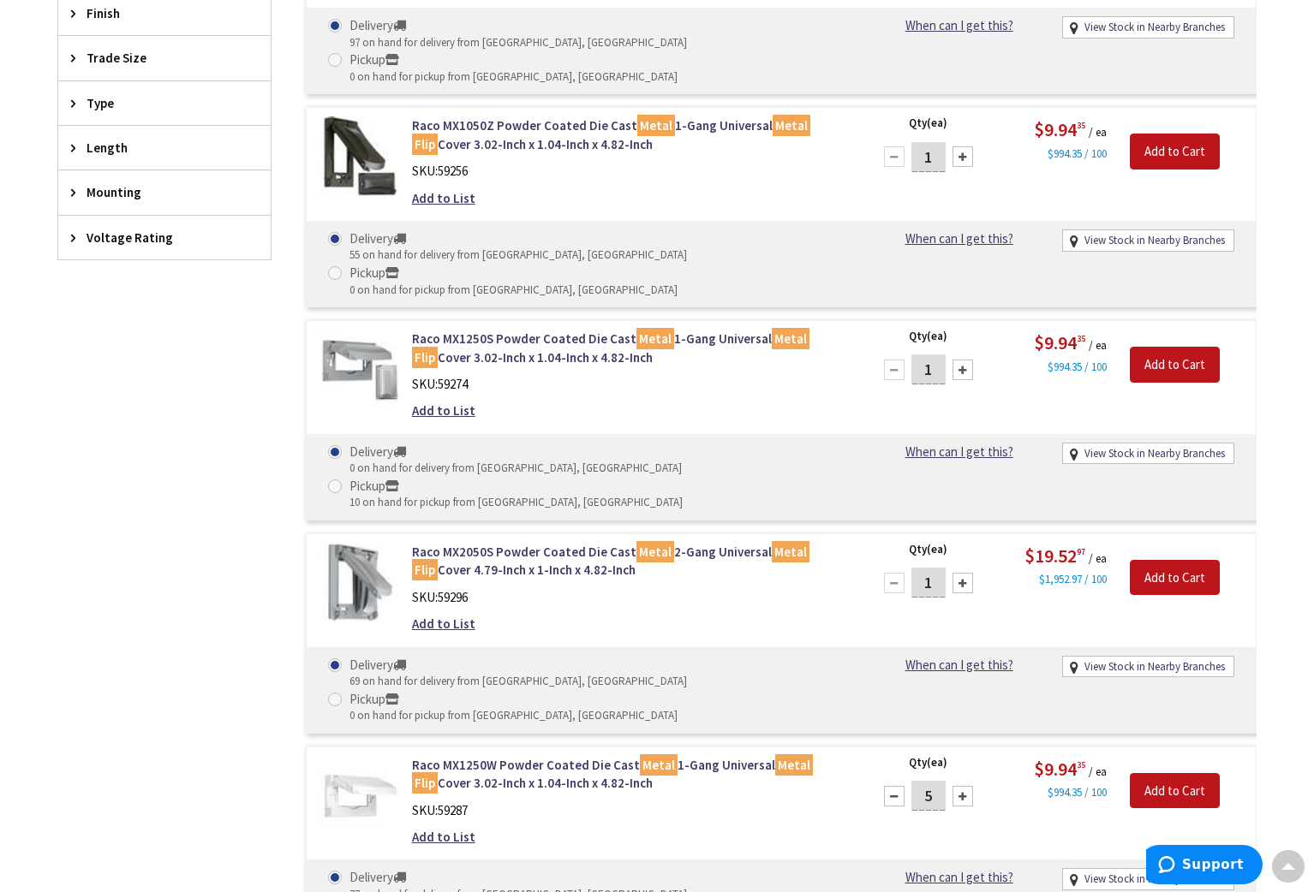
type input "6"
click at [1142, 773] on input "Add to Cart" at bounding box center [1175, 791] width 90 height 36
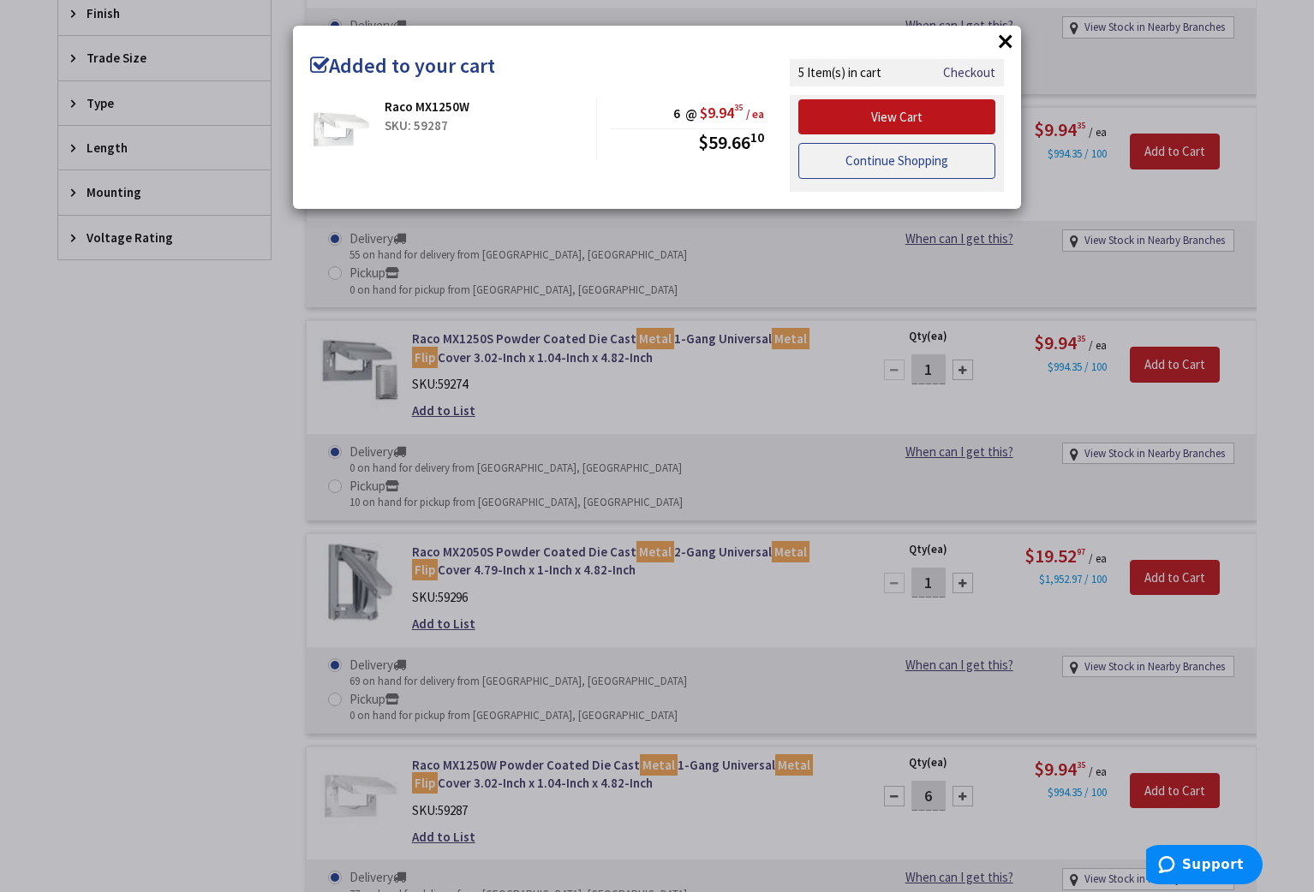
click at [898, 164] on link "Continue Shopping" at bounding box center [896, 161] width 197 height 36
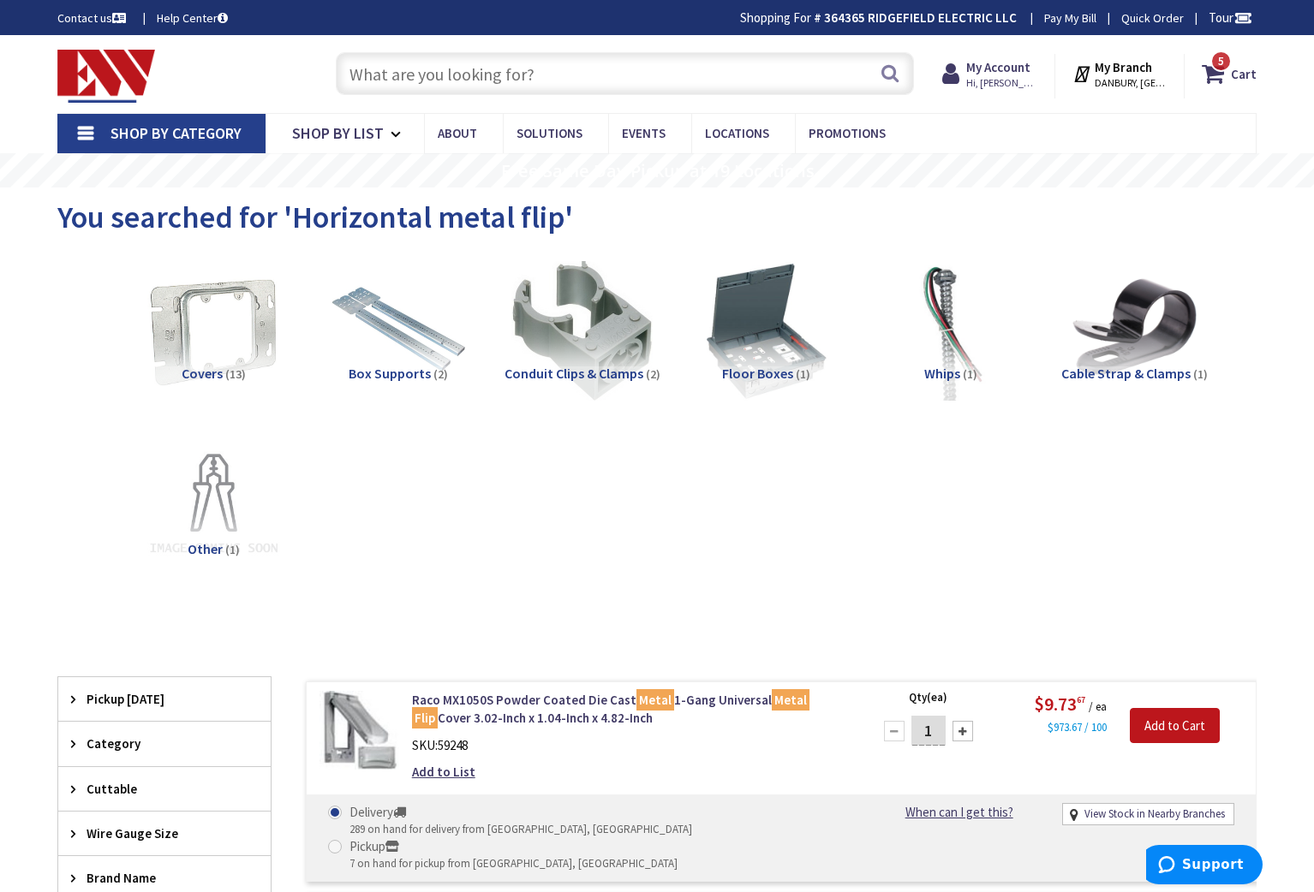
click at [507, 78] on input "text" at bounding box center [625, 73] width 578 height 43
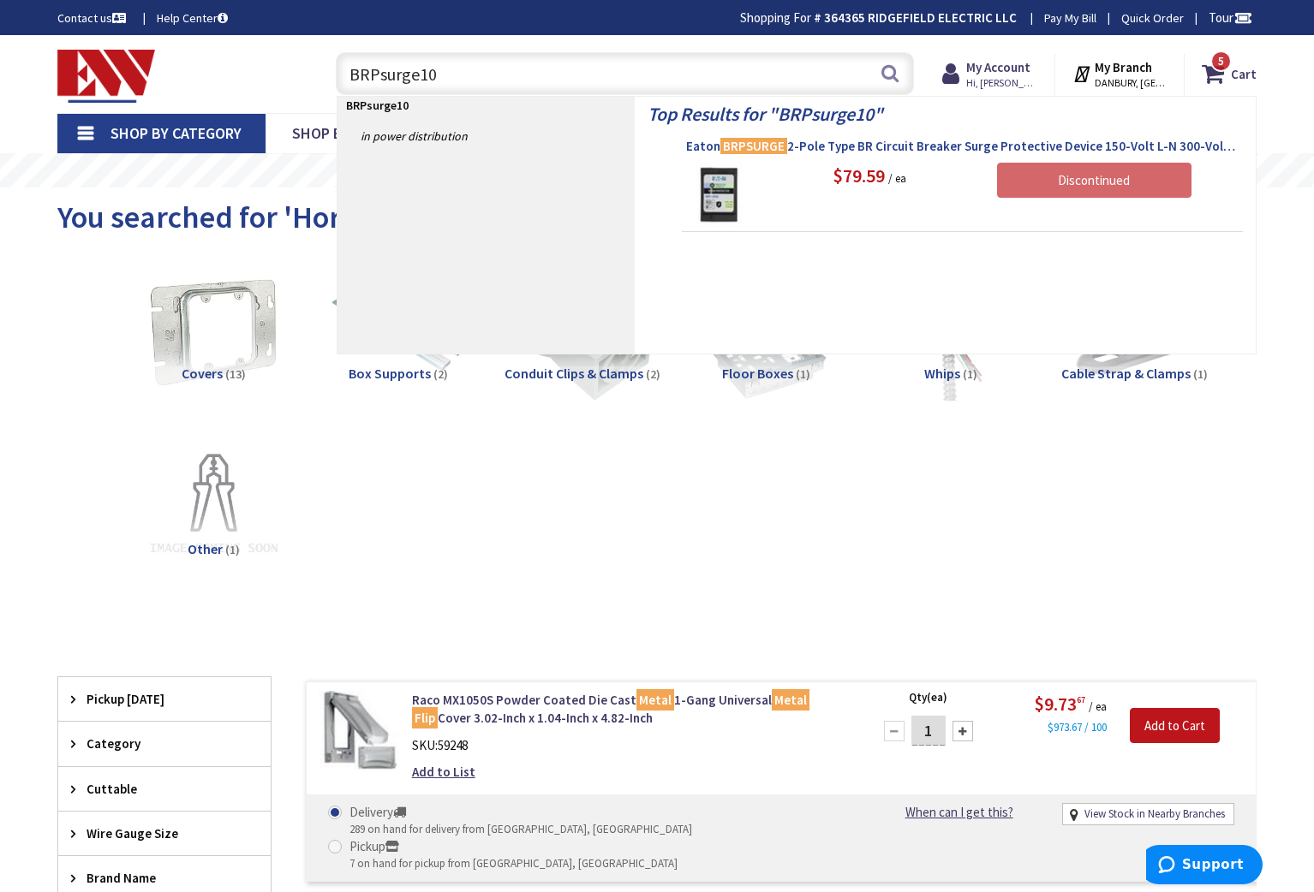
type input "BRPsurge10"
click at [949, 141] on span "Eaton BRPSURGE 2-Pole Type BR Circuit Breaker Surge Protective Device 150-Volt …" at bounding box center [962, 146] width 552 height 17
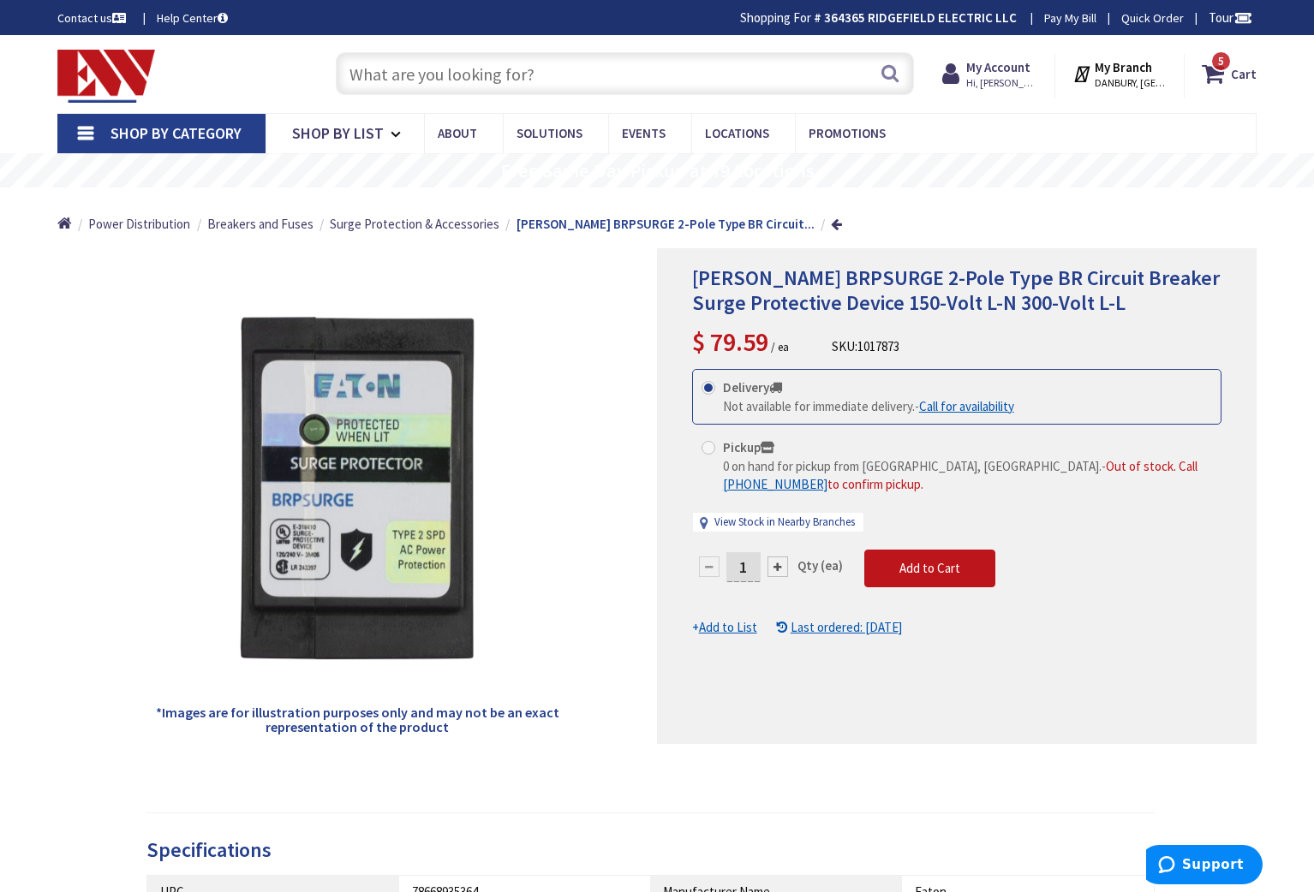
click at [442, 77] on input "text" at bounding box center [625, 73] width 578 height 43
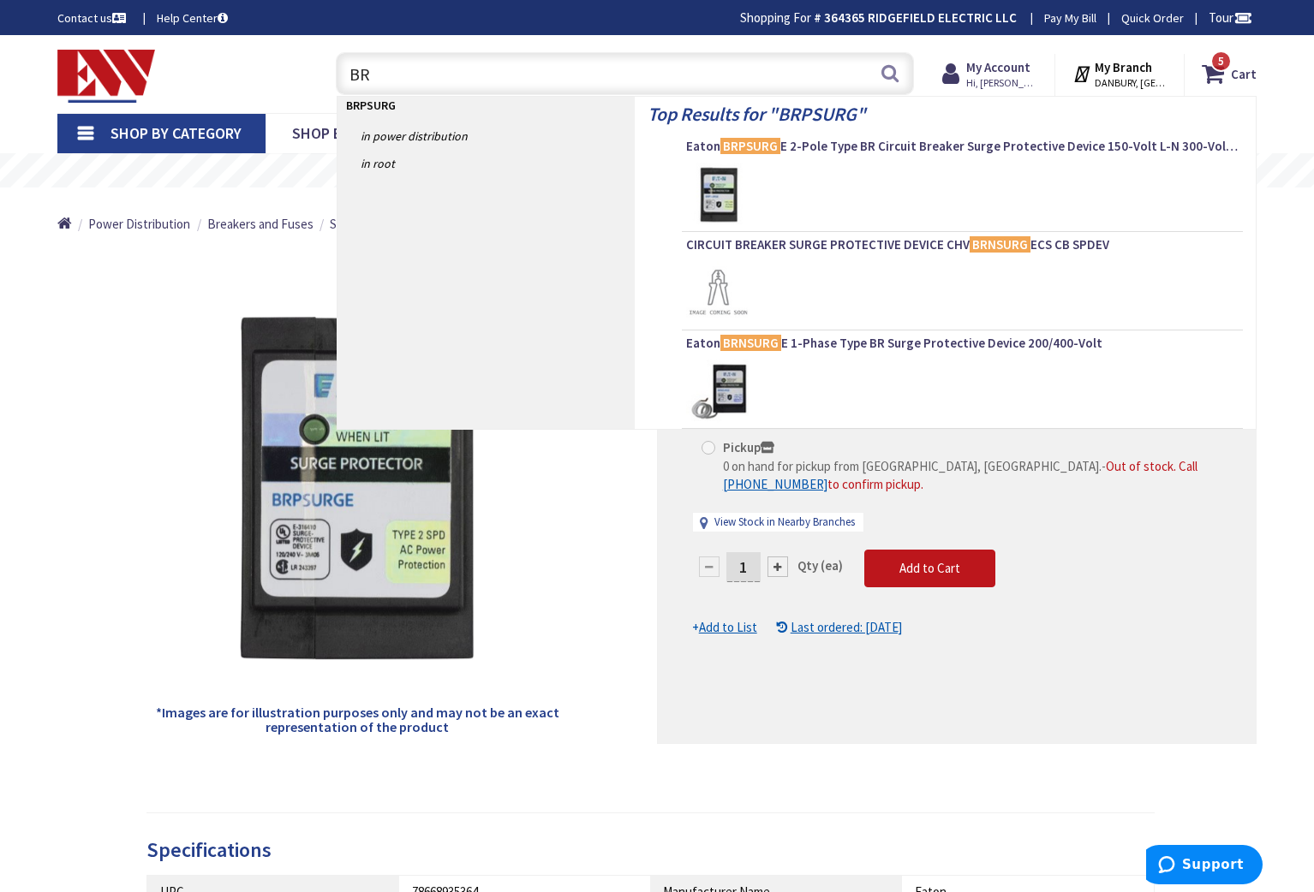
type input "B"
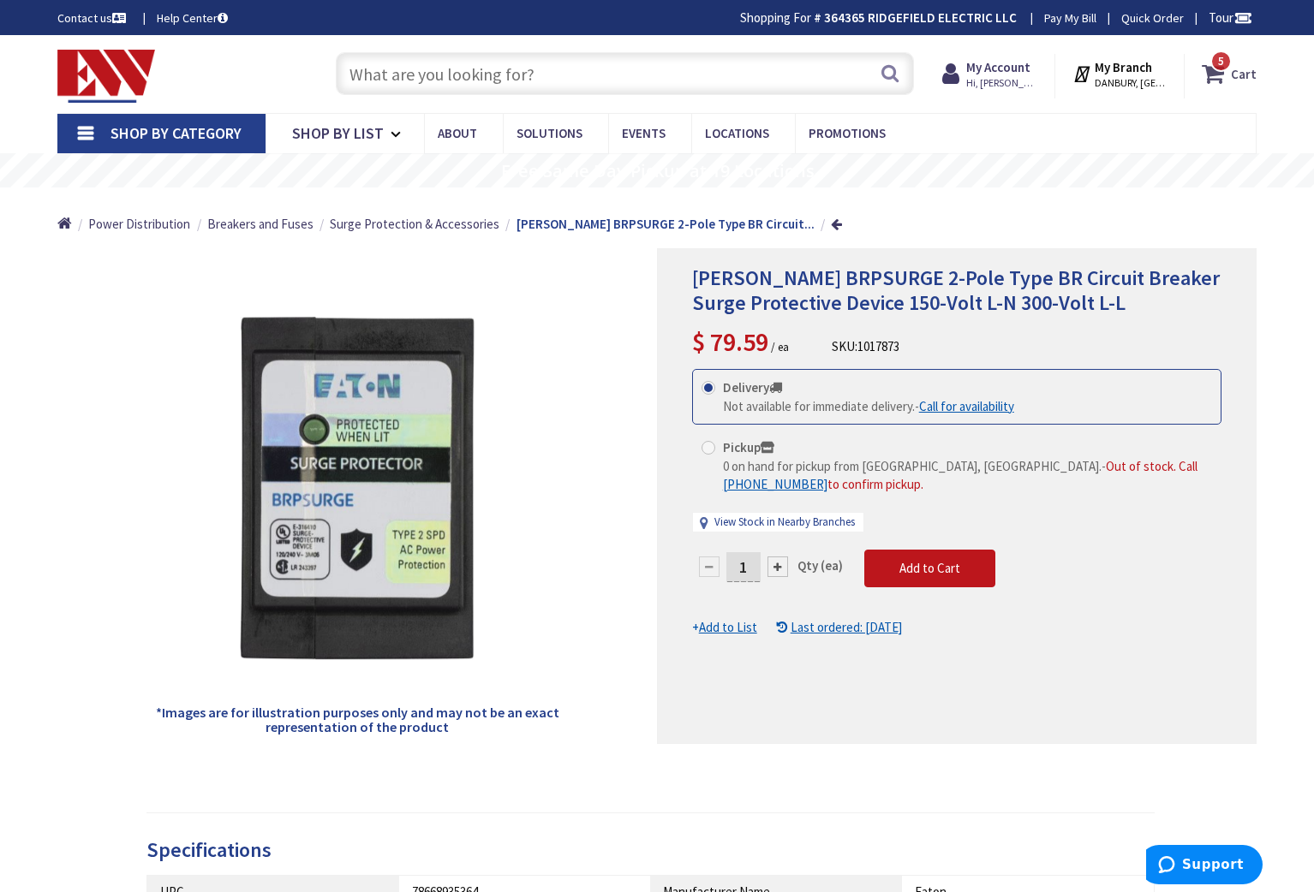
click at [1214, 72] on icon at bounding box center [1216, 73] width 29 height 31
